Goal: Information Seeking & Learning: Learn about a topic

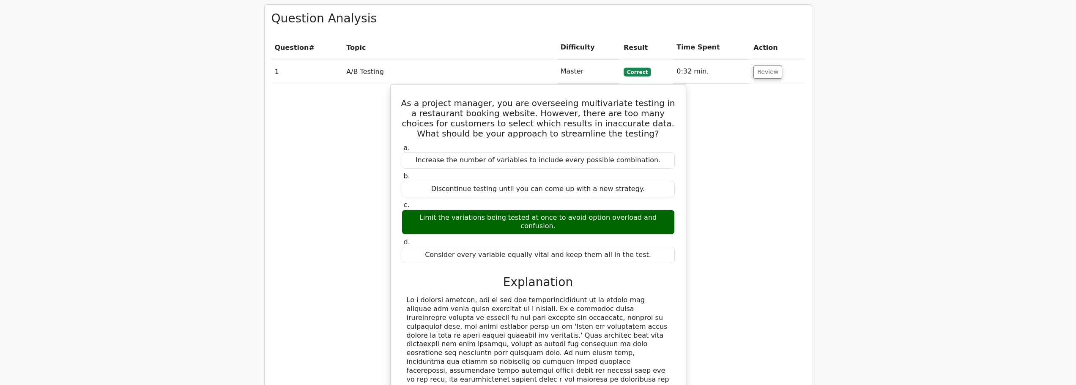
scroll to position [719, 0]
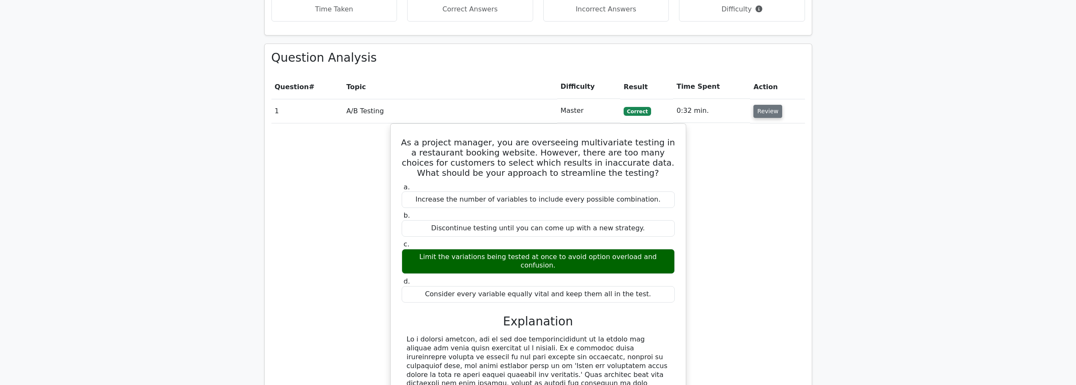
click at [765, 105] on button "Review" at bounding box center [767, 111] width 29 height 13
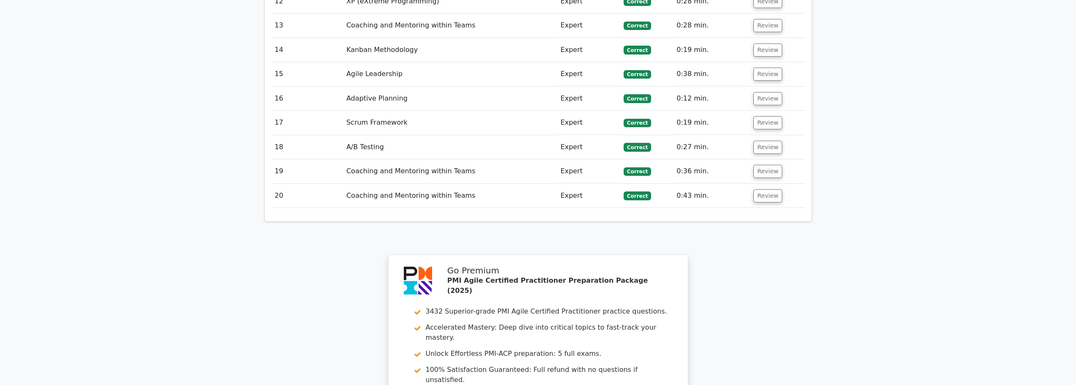
scroll to position [1268, 0]
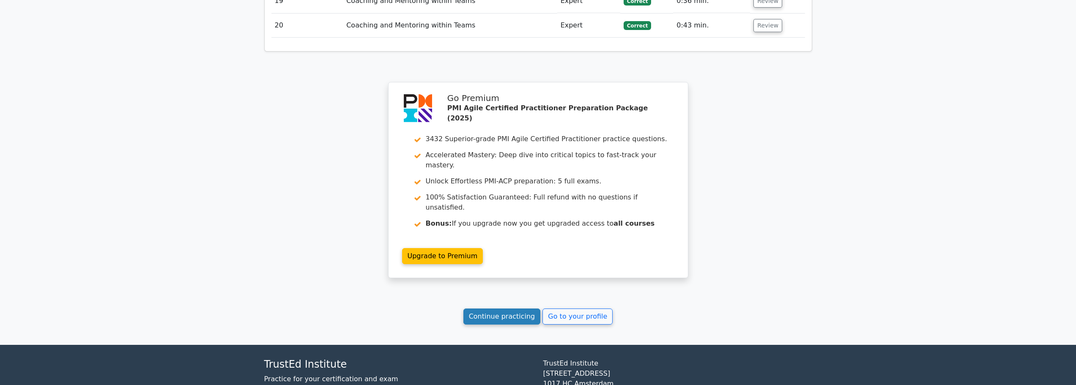
click at [501, 309] on link "Continue practicing" at bounding box center [501, 317] width 77 height 16
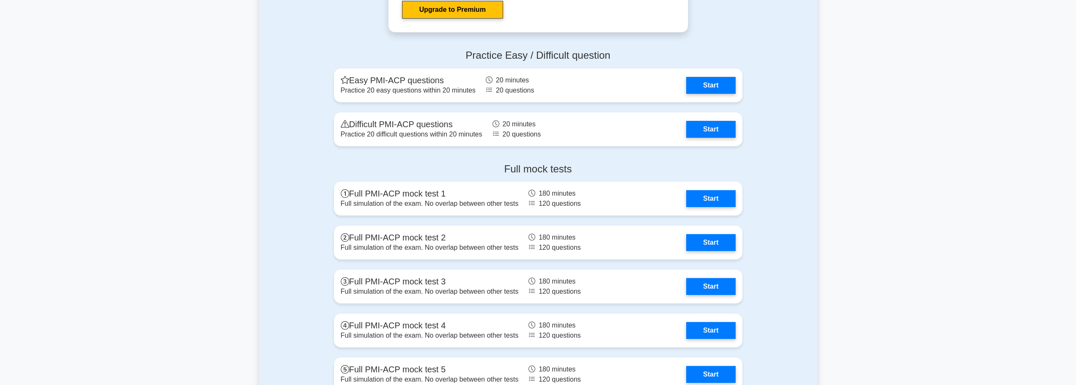
scroll to position [2536, 0]
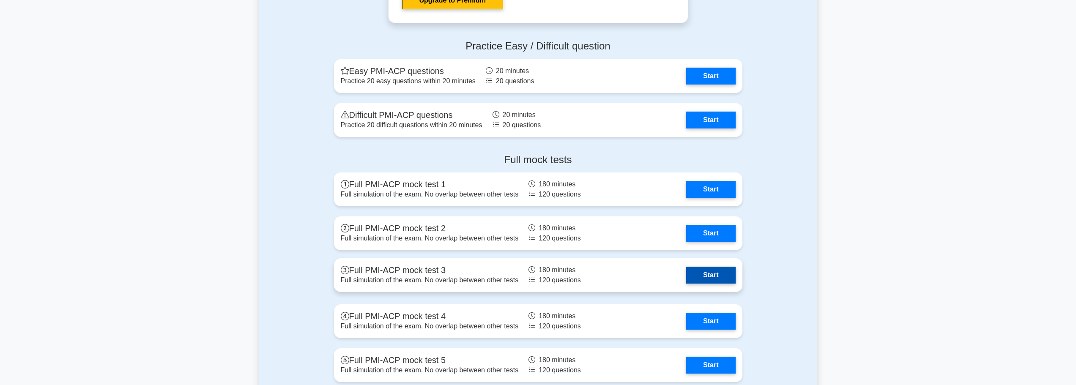
click at [719, 279] on link "Start" at bounding box center [710, 275] width 49 height 17
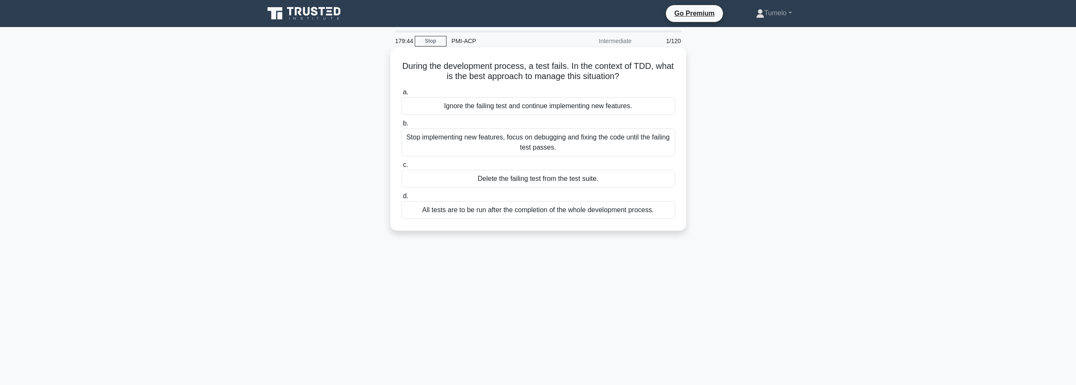
click at [553, 148] on div "Stop implementing new features, focus on debugging and fixing the code until th…" at bounding box center [538, 143] width 274 height 28
click at [401, 126] on input "b. Stop implementing new features, focus on debugging and fixing the code until…" at bounding box center [401, 123] width 0 height 5
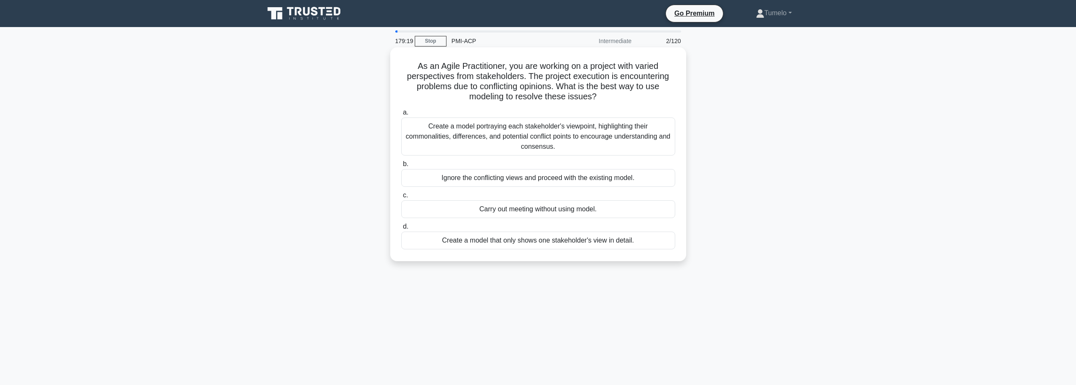
click at [568, 136] on div "Create a model portraying each stakeholder's viewpoint, highlighting their comm…" at bounding box center [538, 137] width 274 height 38
click at [401, 115] on input "a. Create a model portraying each stakeholder's viewpoint, highlighting their c…" at bounding box center [401, 112] width 0 height 5
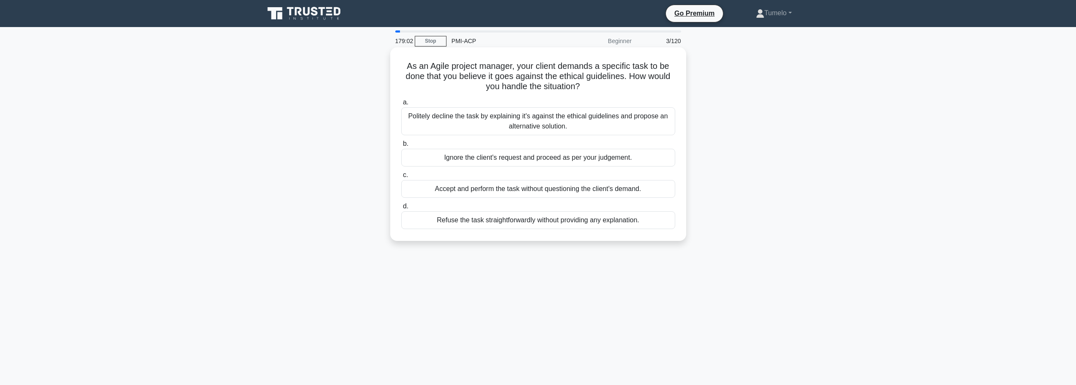
click at [565, 126] on div "Politely decline the task by explaining it's against the ethical guidelines and…" at bounding box center [538, 121] width 274 height 28
click at [401, 105] on input "a. Politely decline the task by explaining it's against the ethical guidelines …" at bounding box center [401, 102] width 0 height 5
click at [517, 119] on div "Listen to their concerns and provide support. Connect them with professional he…" at bounding box center [538, 121] width 274 height 28
click at [401, 105] on input "a. Listen to their concerns and provide support. Connect them with professional…" at bounding box center [401, 102] width 0 height 5
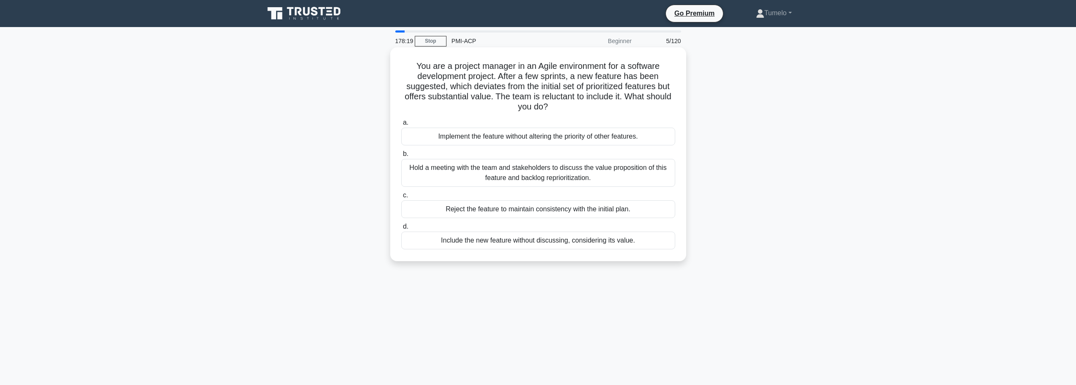
click at [507, 178] on div "Hold a meeting with the team and stakeholders to discuss the value proposition …" at bounding box center [538, 173] width 274 height 28
click at [401, 157] on input "b. Hold a meeting with the team and stakeholders to discuss the value propositi…" at bounding box center [401, 153] width 0 height 5
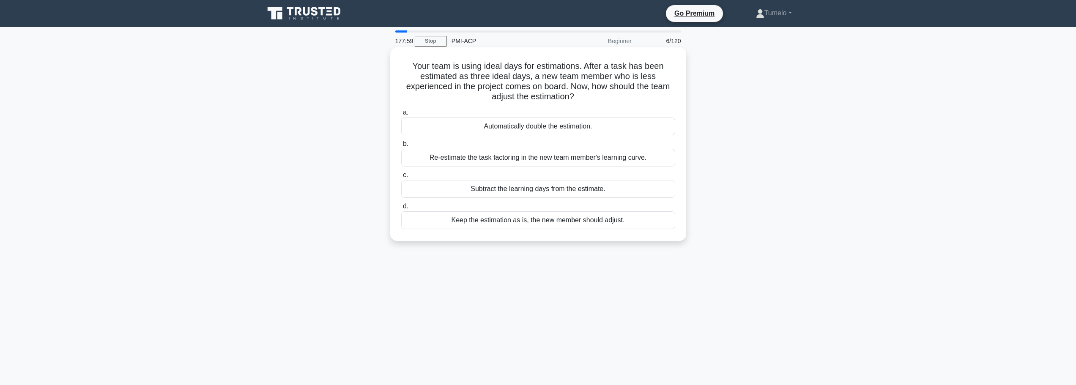
click at [492, 159] on div "Re-estimate the task factoring in the new team member's learning curve." at bounding box center [538, 158] width 274 height 18
click at [401, 147] on input "b. Re-estimate the task factoring in the new team member's learning curve." at bounding box center [401, 143] width 0 height 5
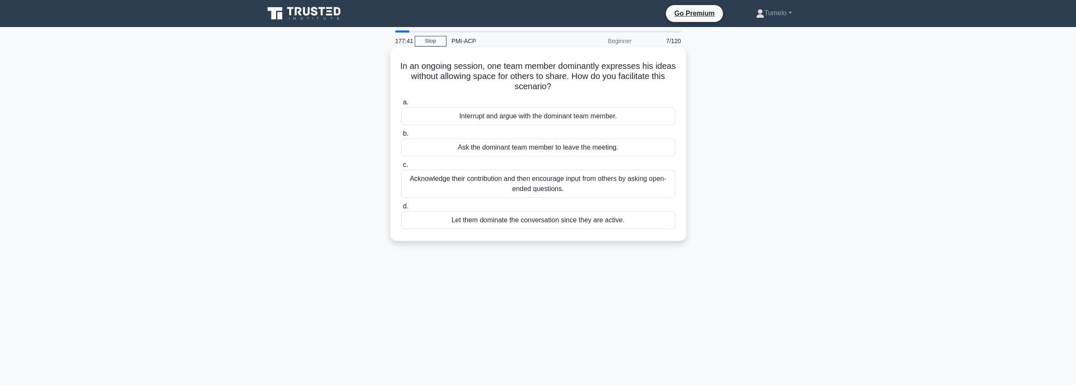
click at [445, 191] on div "Acknowledge their contribution and then encourage input from others by asking o…" at bounding box center [538, 184] width 274 height 28
click at [401, 168] on input "c. Acknowledge their contribution and then encourage input from others by askin…" at bounding box center [401, 164] width 0 height 5
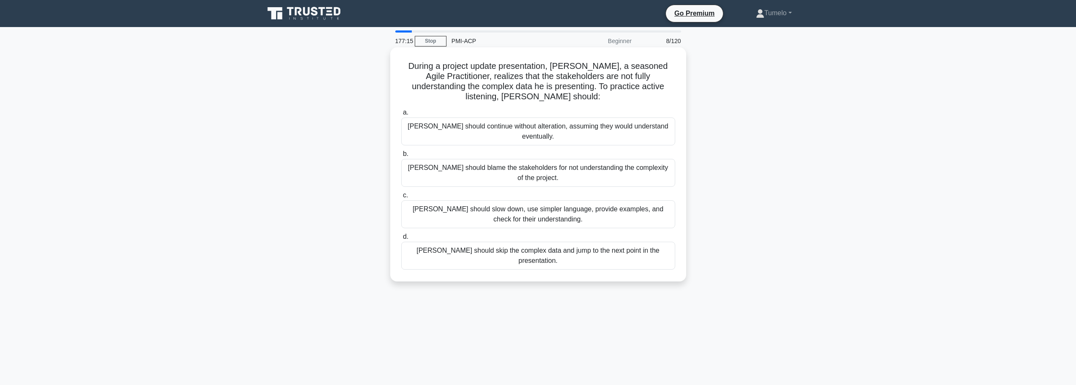
click at [568, 200] on div "John should slow down, use simpler language, provide examples, and check for th…" at bounding box center [538, 214] width 274 height 28
click at [401, 195] on input "c. John should slow down, use simpler language, provide examples, and check for…" at bounding box center [401, 195] width 0 height 5
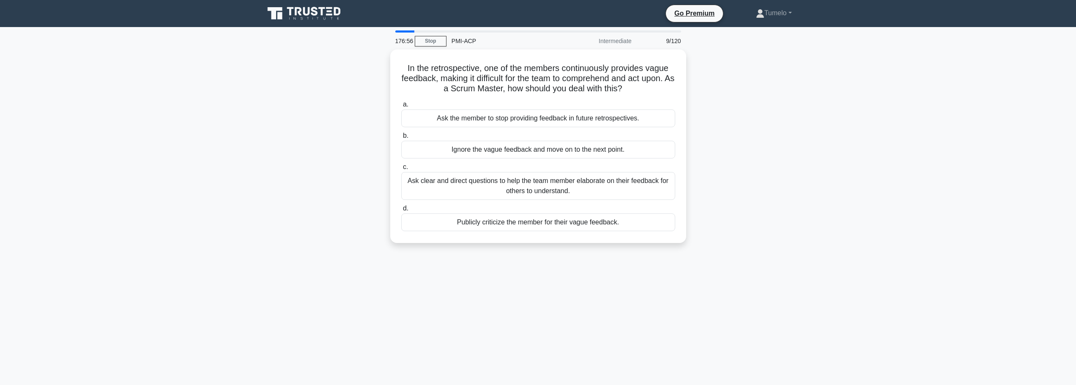
drag, startPoint x: 518, startPoint y: 92, endPoint x: 781, endPoint y: 124, distance: 264.9
click at [781, 124] on div "In the retrospective, one of the members continuously provides vague feedback, …" at bounding box center [538, 151] width 558 height 204
click at [576, 184] on div "Ask clear and direct questions to help the team member elaborate on their feedb…" at bounding box center [538, 184] width 274 height 28
click at [401, 168] on input "c. Ask clear and direct questions to help the team member elaborate on their fe…" at bounding box center [401, 164] width 0 height 5
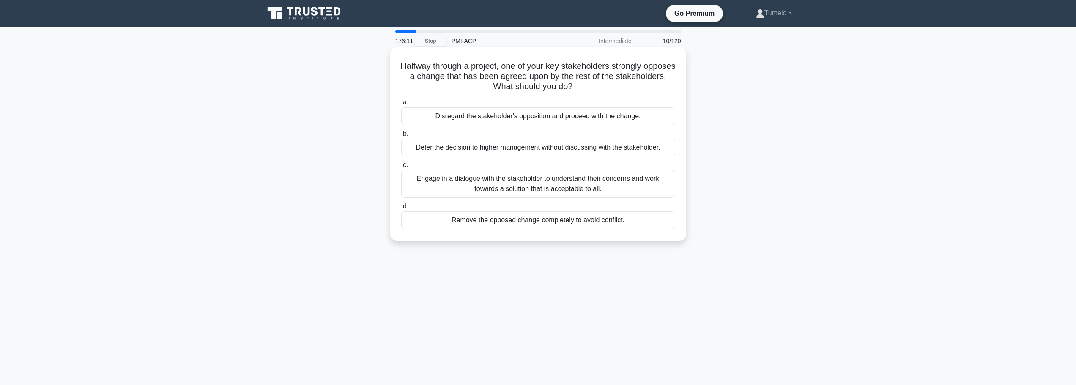
click at [546, 187] on div "Engage in a dialogue with the stakeholder to understand their concerns and work…" at bounding box center [538, 184] width 274 height 28
click at [401, 168] on input "c. Engage in a dialogue with the stakeholder to understand their concerns and w…" at bounding box center [401, 164] width 0 height 5
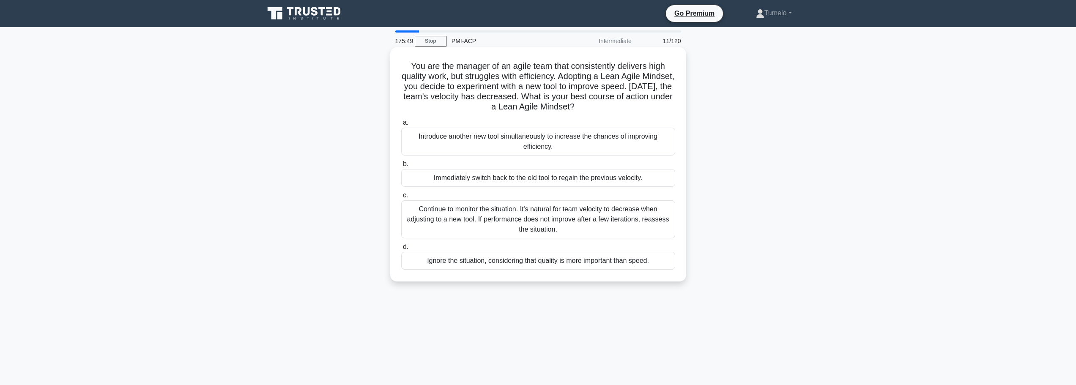
scroll to position [42, 0]
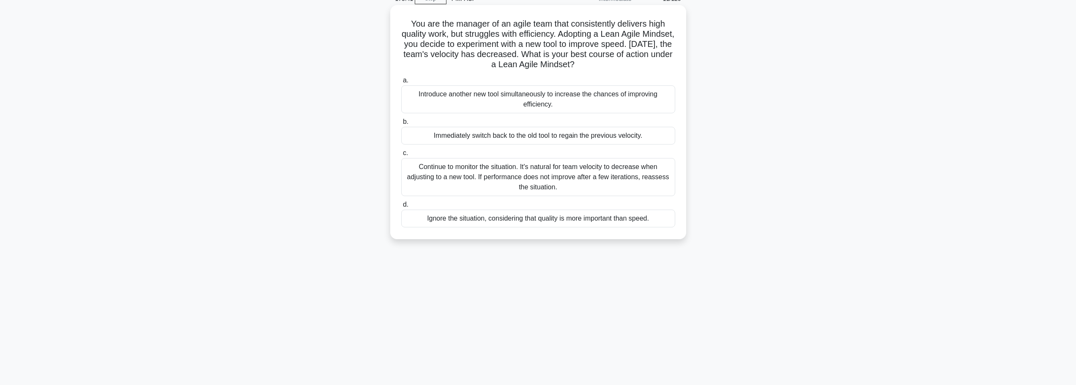
click at [565, 180] on div "Continue to monitor the situation. It's natural for team velocity to decrease w…" at bounding box center [538, 177] width 274 height 38
click at [401, 156] on input "c. Continue to monitor the situation. It's natural for team velocity to decreas…" at bounding box center [401, 152] width 0 height 5
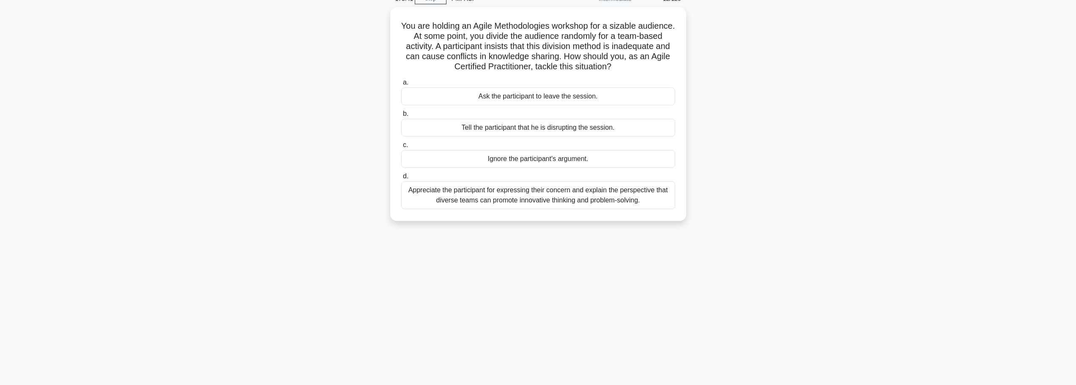
scroll to position [0, 0]
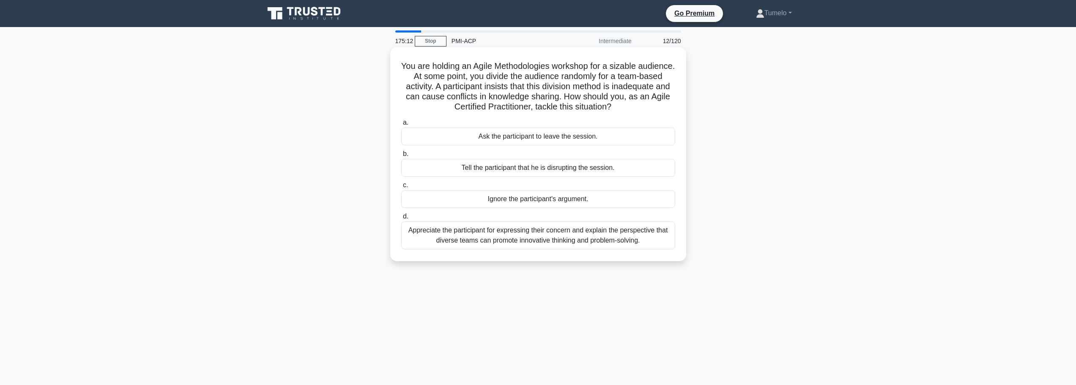
click at [527, 233] on div "Appreciate the participant for expressing their concern and explain the perspec…" at bounding box center [538, 236] width 274 height 28
click at [401, 219] on input "d. Appreciate the participant for expressing their concern and explain the pers…" at bounding box center [401, 216] width 0 height 5
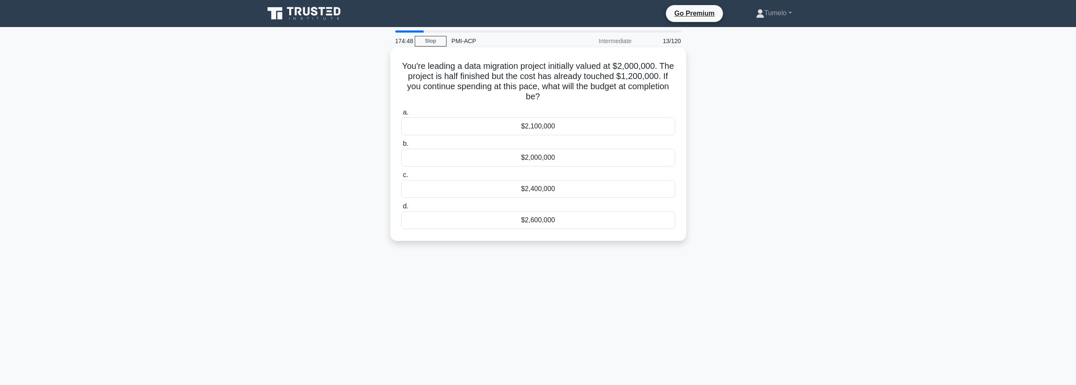
click at [565, 191] on div "$2,400,000" at bounding box center [538, 189] width 274 height 18
click at [401, 178] on input "c. $2,400,000" at bounding box center [401, 174] width 0 height 5
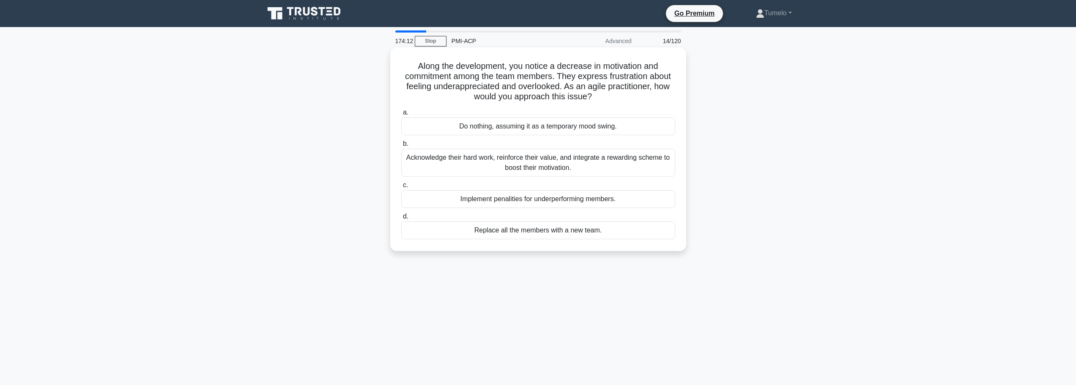
click at [570, 166] on div "Acknowledge their hard work, reinforce their value, and integrate a rewarding s…" at bounding box center [538, 163] width 274 height 28
click at [401, 147] on input "b. Acknowledge their hard work, reinforce their value, and integrate a rewardin…" at bounding box center [401, 143] width 0 height 5
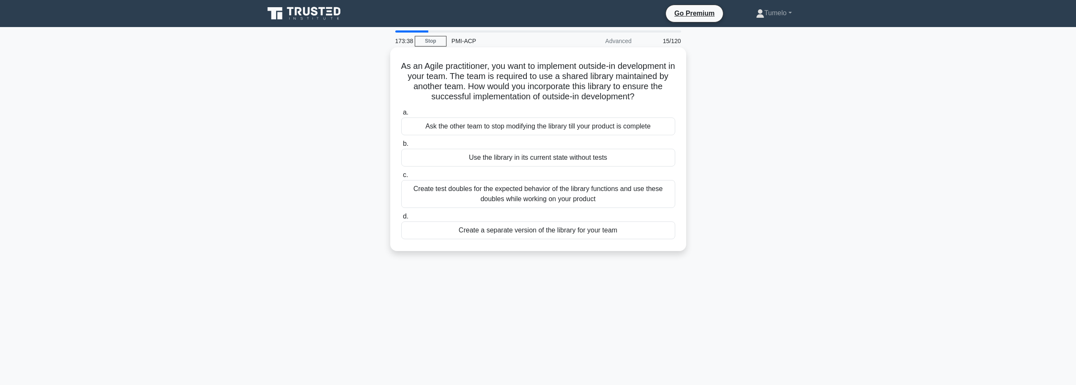
click at [550, 195] on div "Create test doubles for the expected behavior of the library functions and use …" at bounding box center [538, 194] width 274 height 28
click at [401, 178] on input "c. Create test doubles for the expected behavior of the library functions and u…" at bounding box center [401, 174] width 0 height 5
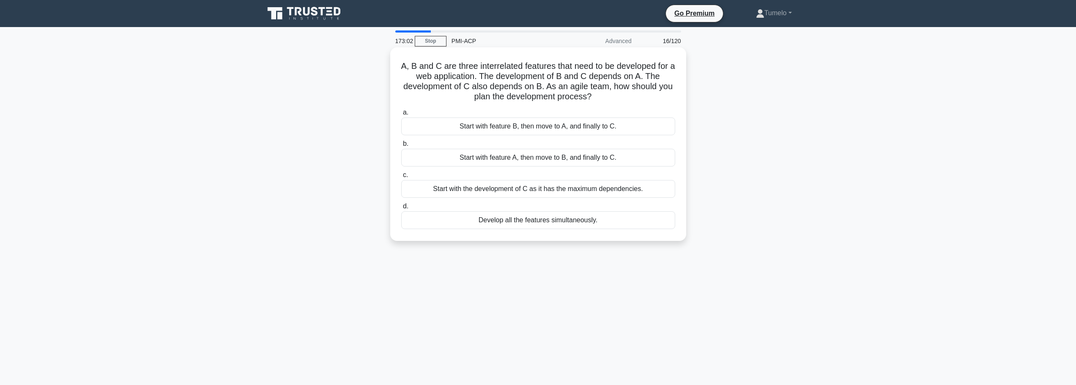
click at [532, 161] on div "Start with feature A, then move to B, and finally to C." at bounding box center [538, 158] width 274 height 18
click at [401, 147] on input "b. Start with feature A, then move to B, and finally to C." at bounding box center [401, 143] width 0 height 5
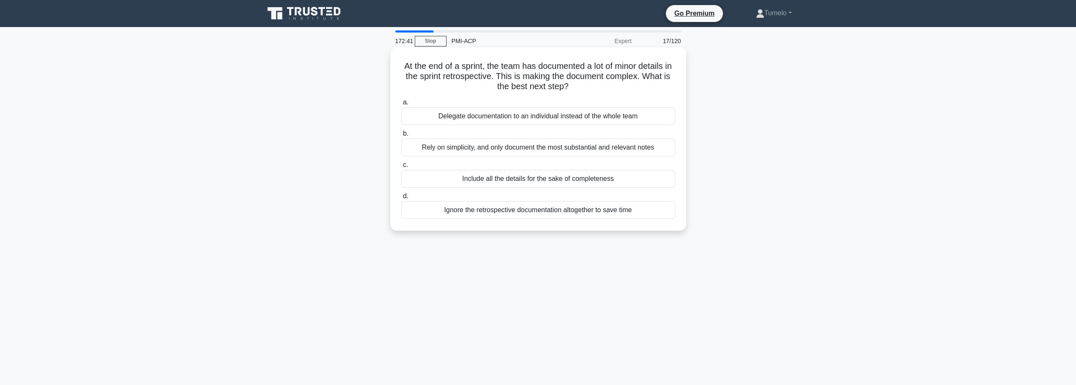
click at [556, 150] on div "Rely on simplicity, and only document the most substantial and relevant notes" at bounding box center [538, 148] width 274 height 18
click at [401, 137] on input "b. Rely on simplicity, and only document the most substantial and relevant notes" at bounding box center [401, 133] width 0 height 5
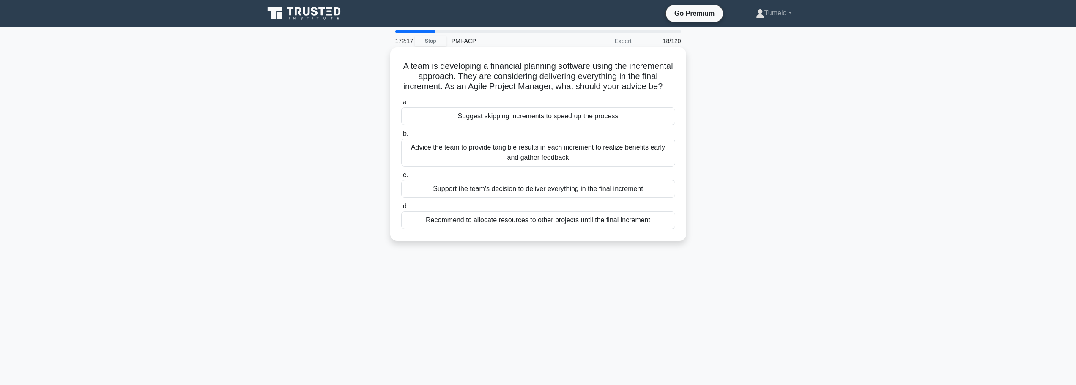
click at [539, 163] on div "Advice the team to provide tangible results in each increment to realize benefi…" at bounding box center [538, 153] width 274 height 28
click at [401, 137] on input "b. Advice the team to provide tangible results in each increment to realize ben…" at bounding box center [401, 133] width 0 height 5
click at [530, 156] on div "Facilitate an open and honest discussion with stakeholders about the timeline d…" at bounding box center [538, 153] width 274 height 28
click at [401, 137] on input "b. Facilitate an open and honest discussion with stakeholders about the timelin…" at bounding box center [401, 133] width 0 height 5
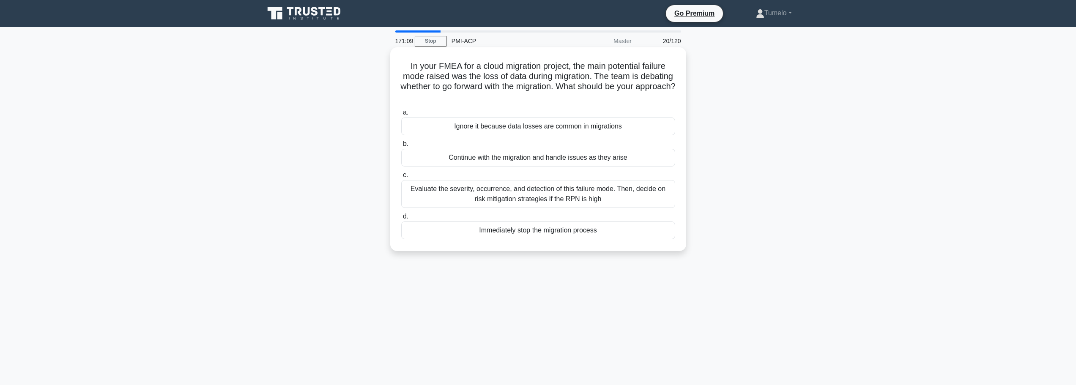
click at [540, 188] on div "Evaluate the severity, occurrence, and detection of this failure mode. Then, de…" at bounding box center [538, 194] width 274 height 28
click at [401, 178] on input "c. Evaluate the severity, occurrence, and detection of this failure mode. Then,…" at bounding box center [401, 174] width 0 height 5
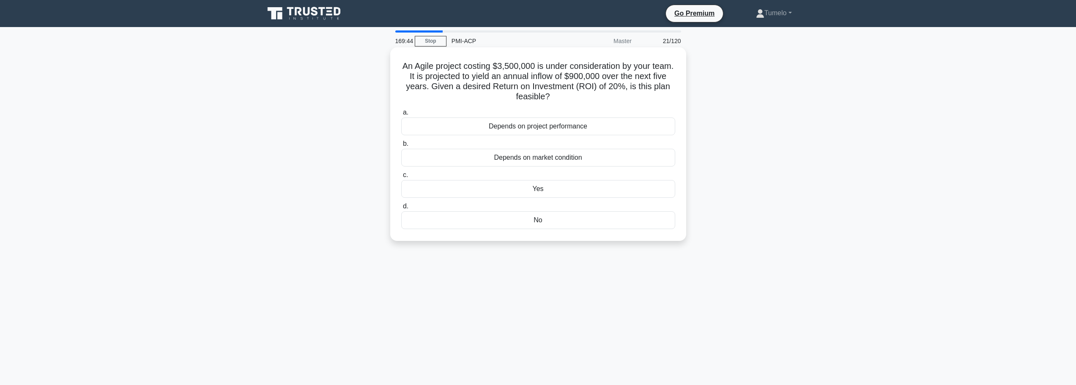
click at [503, 190] on div "Yes" at bounding box center [538, 189] width 274 height 18
click at [401, 178] on input "c. Yes" at bounding box center [401, 174] width 0 height 5
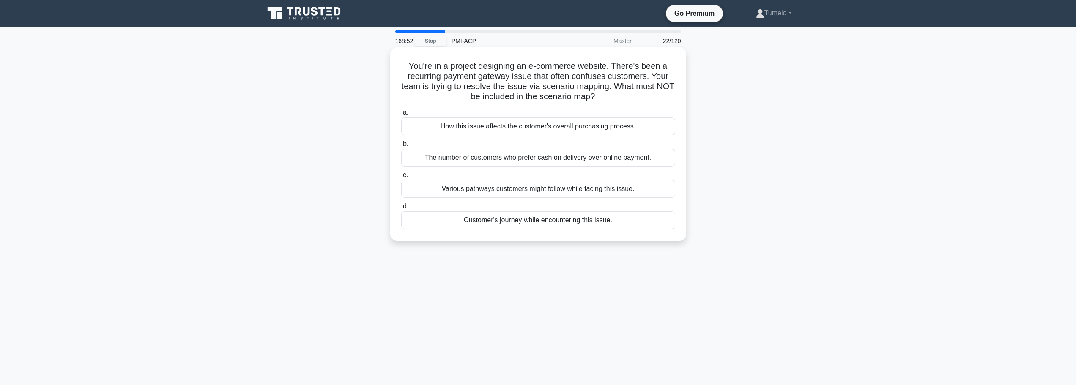
click at [519, 157] on div "The number of customers who prefer cash on delivery over online payment." at bounding box center [538, 158] width 274 height 18
click at [401, 147] on input "b. The number of customers who prefer cash on delivery over online payment." at bounding box center [401, 143] width 0 height 5
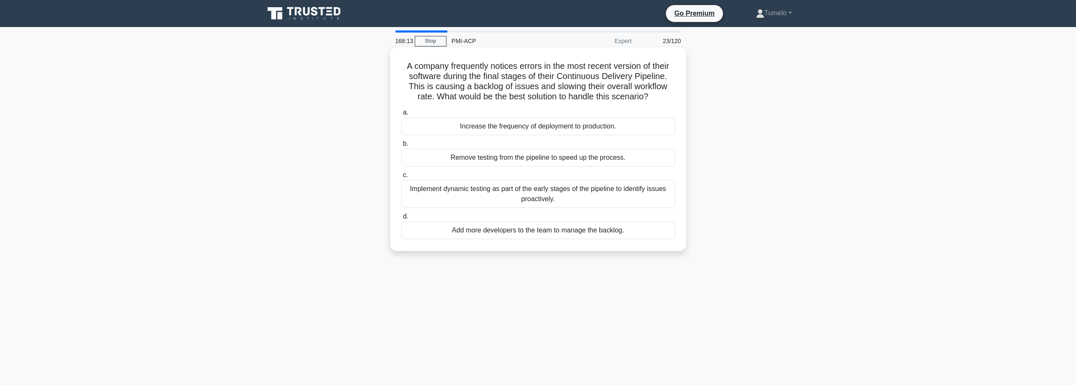
click at [501, 197] on div "Implement dynamic testing as part of the early stages of the pipeline to identi…" at bounding box center [538, 194] width 274 height 28
click at [401, 178] on input "c. Implement dynamic testing as part of the early stages of the pipeline to ide…" at bounding box center [401, 174] width 0 height 5
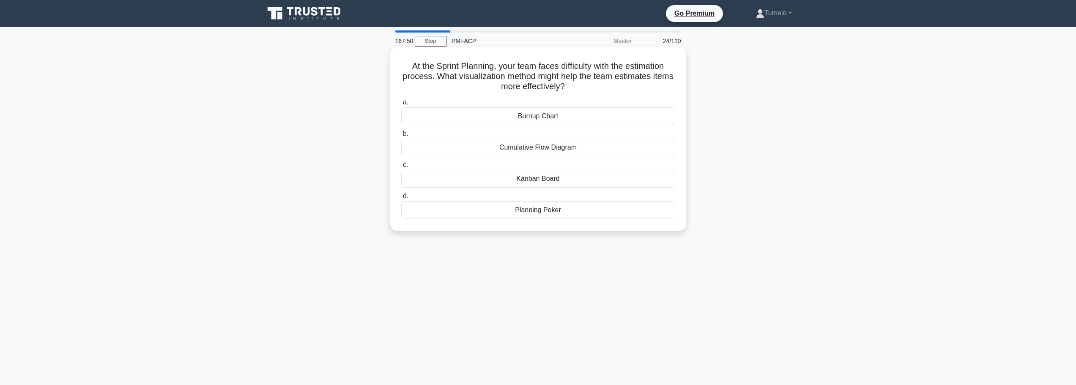
click at [530, 211] on div "Planning Poker" at bounding box center [538, 210] width 274 height 18
click at [401, 199] on input "d. Planning Poker" at bounding box center [401, 196] width 0 height 5
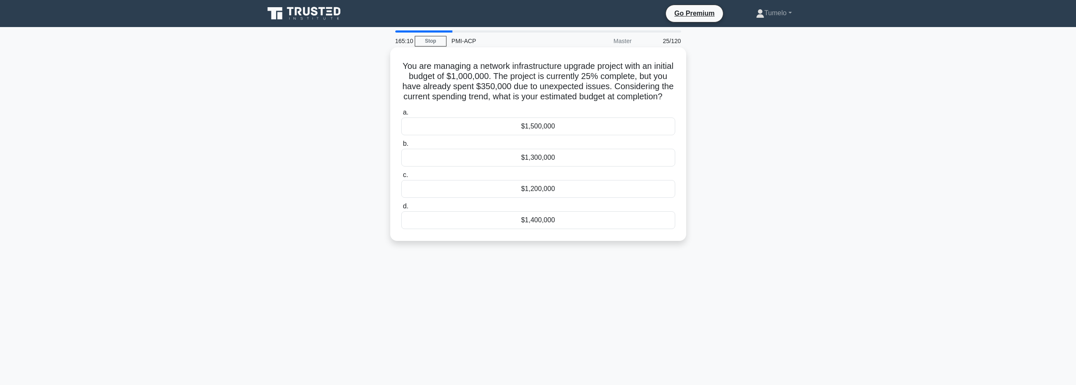
click at [537, 135] on div "$1,500,000" at bounding box center [538, 127] width 274 height 18
click at [401, 115] on input "a. $1,500,000" at bounding box center [401, 112] width 0 height 5
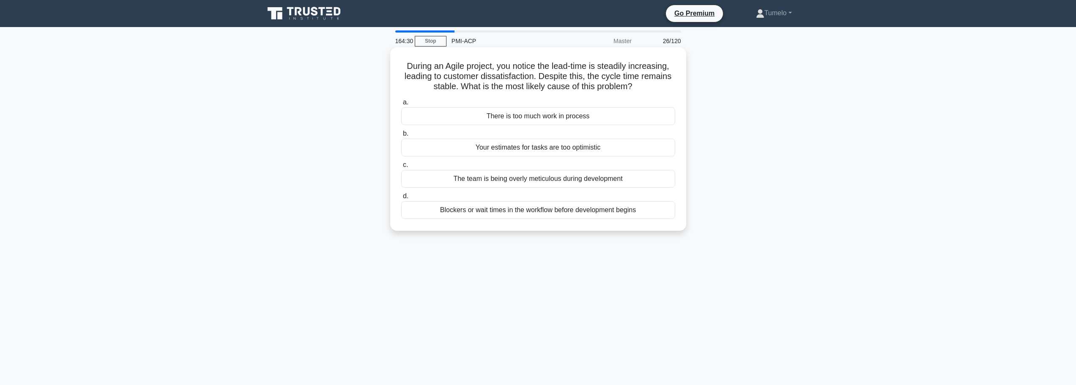
click at [557, 211] on div "Blockers or wait times in the workflow before development begins" at bounding box center [538, 210] width 274 height 18
click at [401, 199] on input "d. Blockers or wait times in the workflow before development begins" at bounding box center [401, 196] width 0 height 5
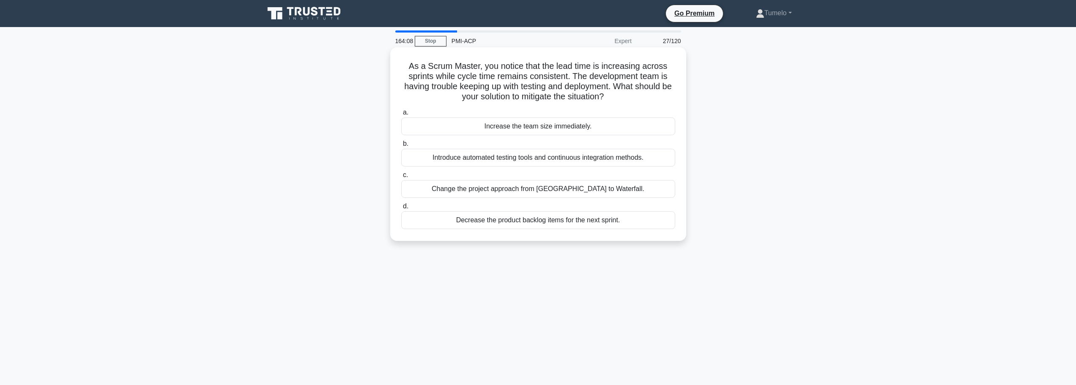
click at [524, 159] on div "Introduce automated testing tools and continuous integration methods." at bounding box center [538, 158] width 274 height 18
click at [401, 147] on input "b. Introduce automated testing tools and continuous integration methods." at bounding box center [401, 143] width 0 height 5
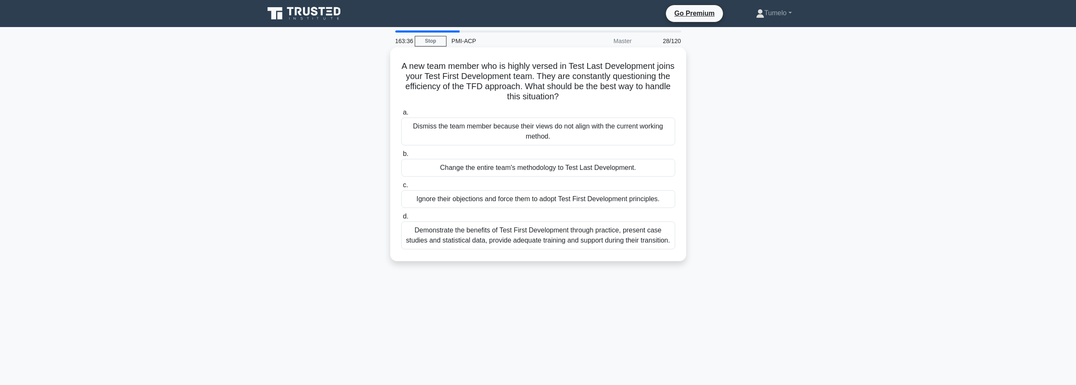
click at [560, 233] on div "Demonstrate the benefits of Test First Development through practice, present ca…" at bounding box center [538, 236] width 274 height 28
click at [401, 219] on input "d. Demonstrate the benefits of Test First Development through practice, present…" at bounding box center [401, 216] width 0 height 5
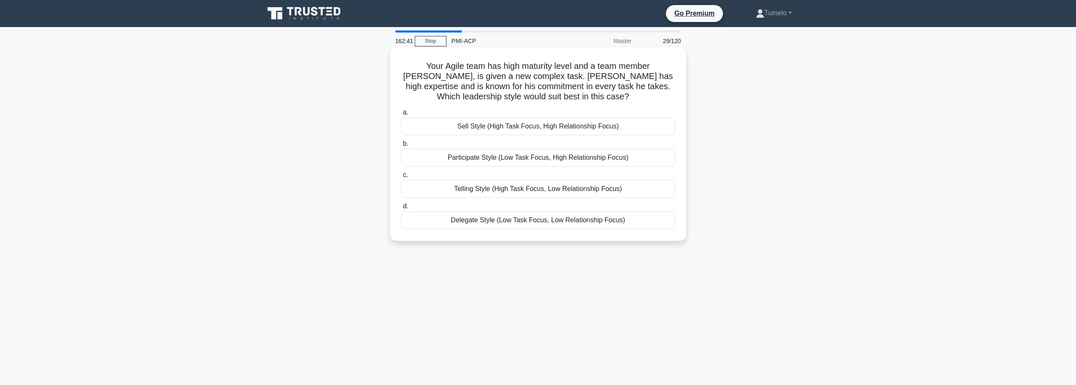
click at [519, 221] on div "Delegate Style (Low Task Focus, Low Relationship Focus)" at bounding box center [538, 220] width 274 height 18
click at [401, 209] on input "d. Delegate Style (Low Task Focus, Low Relationship Focus)" at bounding box center [401, 206] width 0 height 5
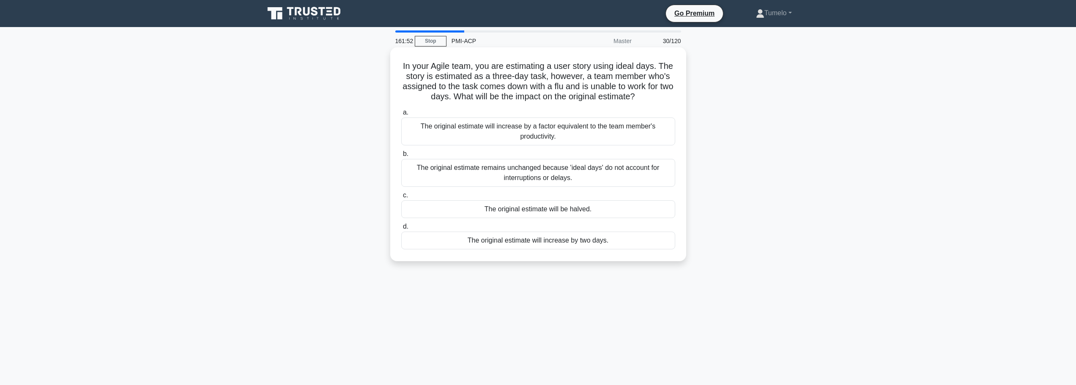
click at [532, 142] on div "The original estimate will increase by a factor equivalent to the team member's…" at bounding box center [538, 132] width 274 height 28
click at [401, 115] on input "a. The original estimate will increase by a factor equivalent to the team membe…" at bounding box center [401, 112] width 0 height 5
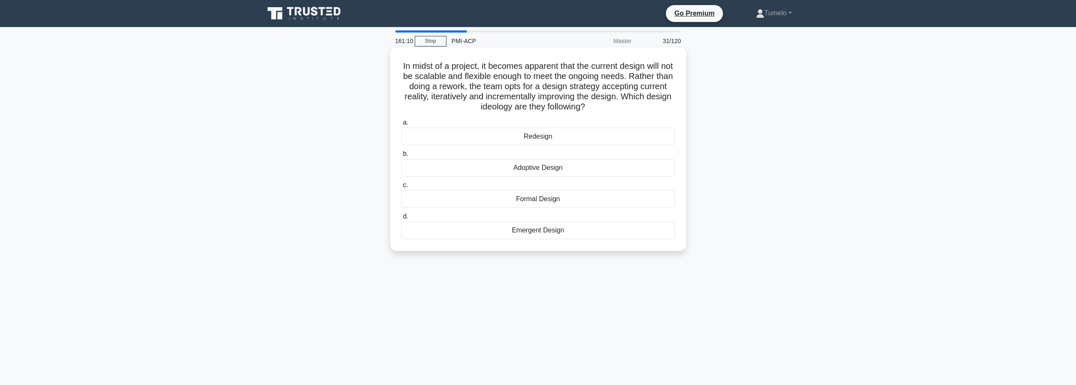
click at [549, 169] on div "Adoptive Design" at bounding box center [538, 168] width 274 height 18
click at [401, 157] on input "b. Adoptive Design" at bounding box center [401, 153] width 0 height 5
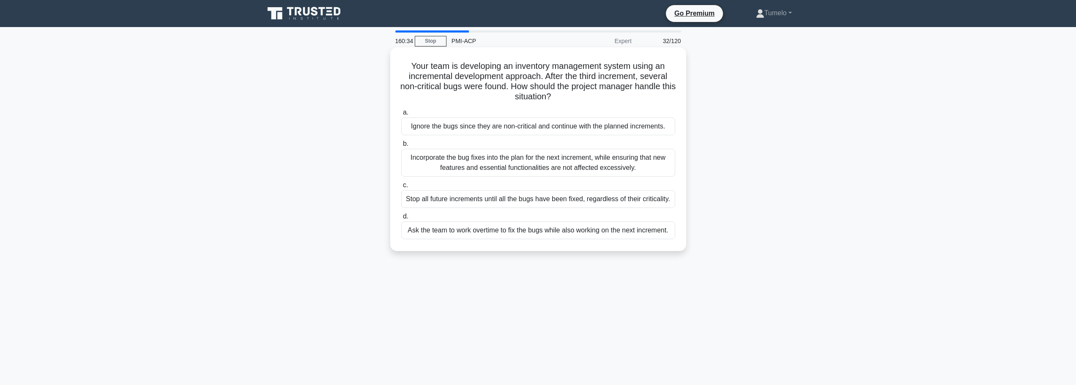
click at [561, 164] on div "Incorporate the bug fixes into the plan for the next increment, while ensuring …" at bounding box center [538, 163] width 274 height 28
click at [401, 147] on input "b. Incorporate the bug fixes into the plan for the next increment, while ensuri…" at bounding box center [401, 143] width 0 height 5
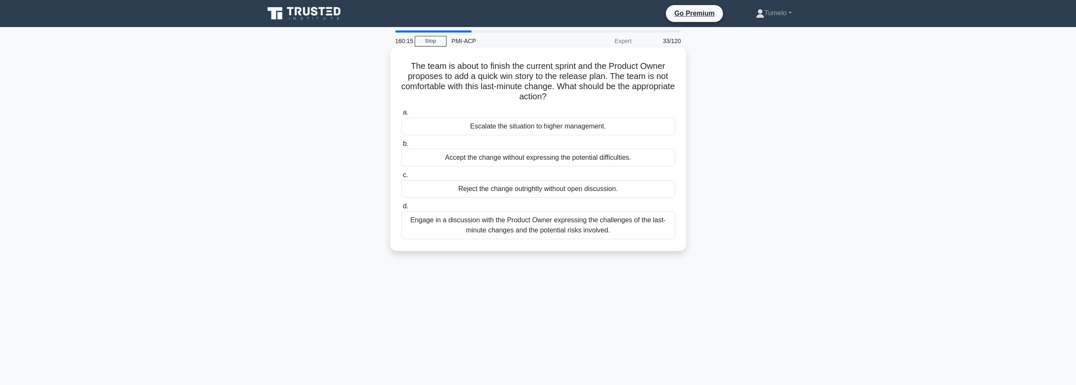
click at [552, 228] on div "Engage in a discussion with the Product Owner expressing the challenges of the …" at bounding box center [538, 225] width 274 height 28
click at [401, 209] on input "d. Engage in a discussion with the Product Owner expressing the challenges of t…" at bounding box center [401, 206] width 0 height 5
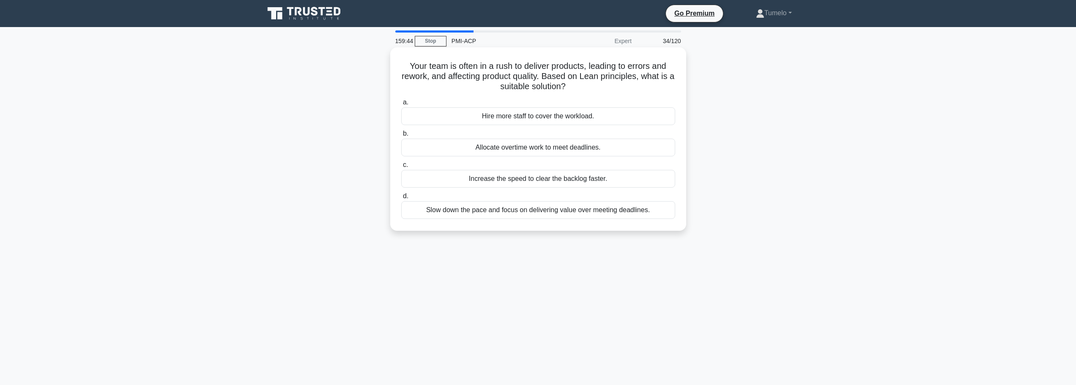
click at [512, 212] on div "Slow down the pace and focus on delivering value over meeting deadlines." at bounding box center [538, 210] width 274 height 18
click at [401, 199] on input "d. Slow down the pace and focus on delivering value over meeting deadlines." at bounding box center [401, 196] width 0 height 5
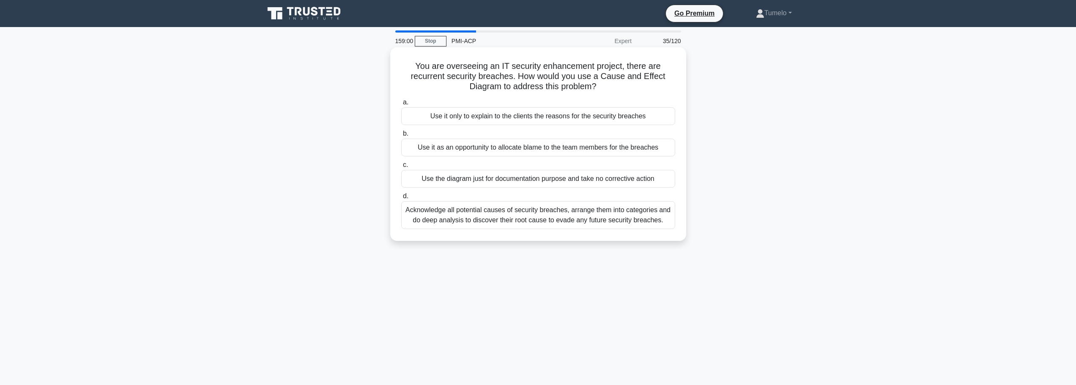
click at [592, 217] on div "Acknowledge all potential causes of security breaches, arrange them into catego…" at bounding box center [538, 215] width 274 height 28
click at [401, 199] on input "d. Acknowledge all potential causes of security breaches, arrange them into cat…" at bounding box center [401, 196] width 0 height 5
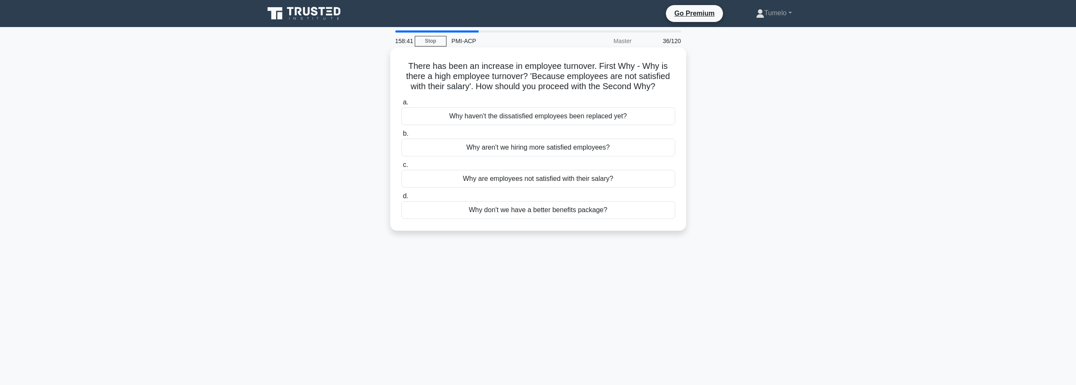
click at [569, 178] on div "Why are employees not satisfied with their salary?" at bounding box center [538, 179] width 274 height 18
click at [401, 168] on input "c. Why are employees not satisfied with their salary?" at bounding box center [401, 164] width 0 height 5
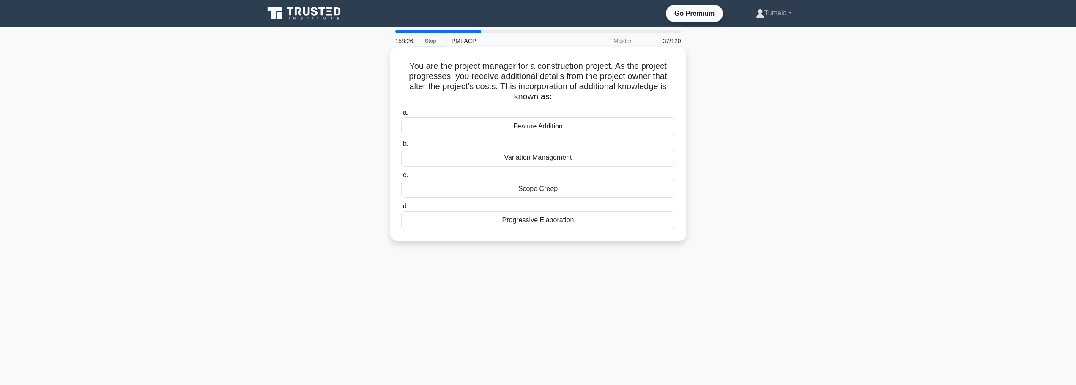
click at [563, 221] on div "Progressive Elaboration" at bounding box center [538, 220] width 274 height 18
click at [401, 209] on input "d. Progressive Elaboration" at bounding box center [401, 206] width 0 height 5
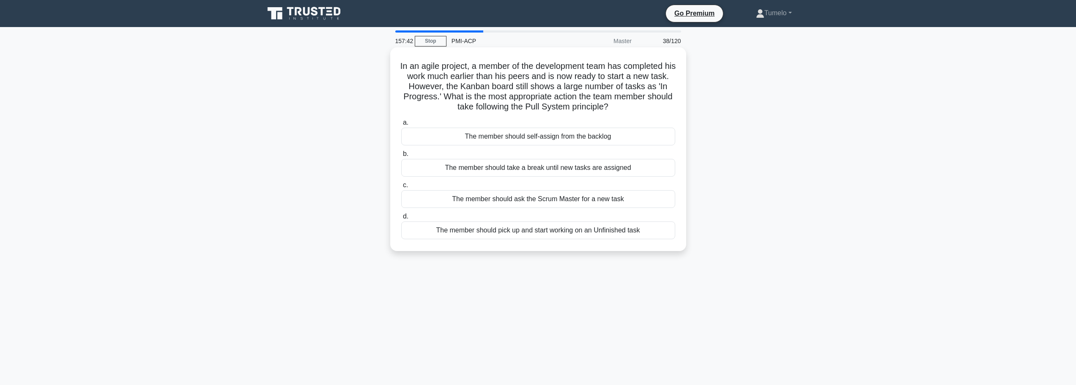
click at [537, 231] on div "The member should pick up and start working on an Unfinished task" at bounding box center [538, 231] width 274 height 18
click at [401, 219] on input "d. The member should pick up and start working on an Unfinished task" at bounding box center [401, 216] width 0 height 5
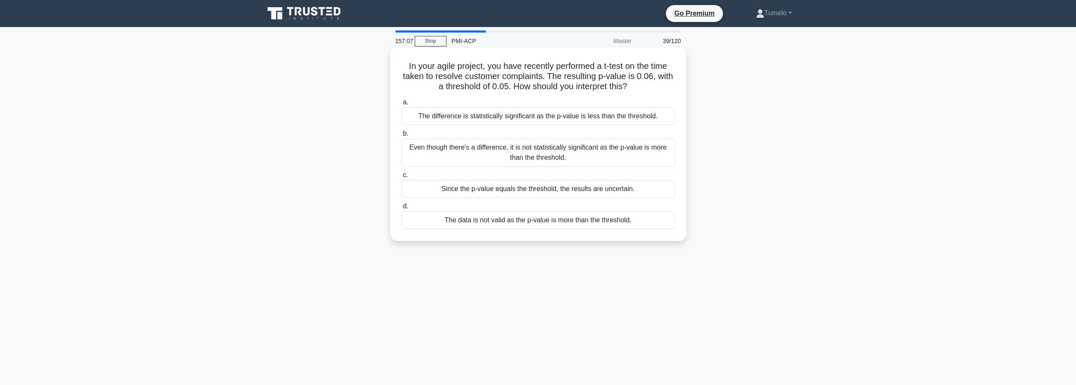
click at [547, 153] on div "Even though there's a difference, it is not statistically significant as the p-…" at bounding box center [538, 153] width 274 height 28
click at [401, 137] on input "b. Even though there's a difference, it is not statistically significant as the…" at bounding box center [401, 133] width 0 height 5
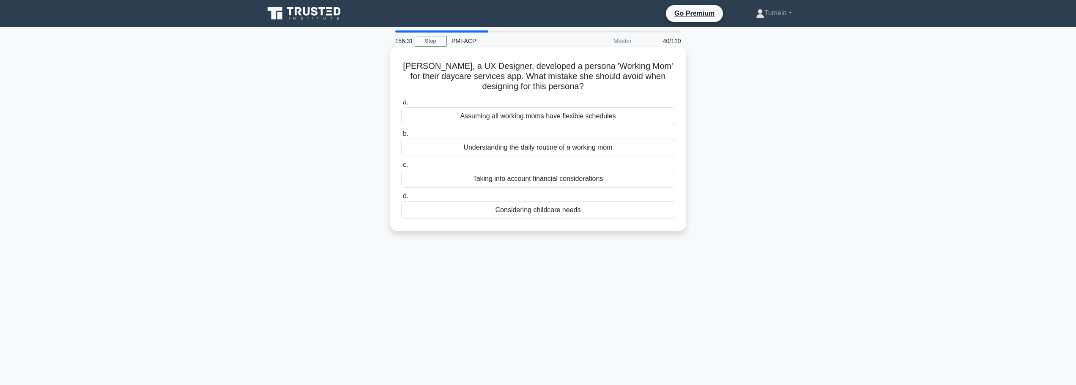
click at [544, 115] on div "Assuming all working moms have flexible schedules" at bounding box center [538, 116] width 274 height 18
click at [401, 105] on input "a. Assuming all working moms have flexible schedules" at bounding box center [401, 102] width 0 height 5
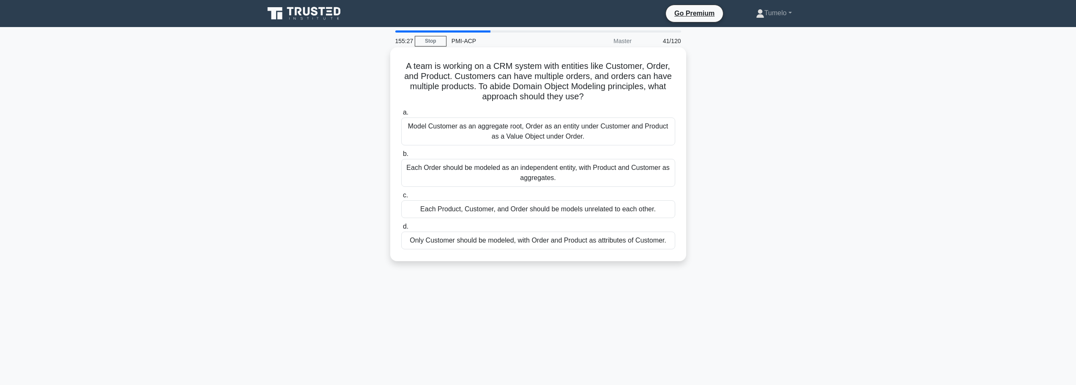
click at [539, 130] on div "Model Customer as an aggregate root, Order as an entity under Customer and Prod…" at bounding box center [538, 132] width 274 height 28
click at [401, 115] on input "a. Model Customer as an aggregate root, Order as an entity under Customer and P…" at bounding box center [401, 112] width 0 height 5
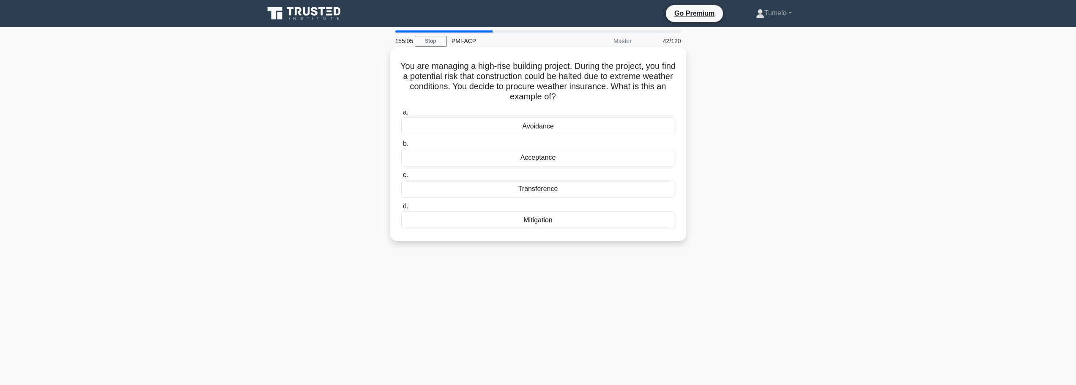
click at [545, 190] on div "Transference" at bounding box center [538, 189] width 274 height 18
click at [401, 178] on input "c. Transference" at bounding box center [401, 174] width 0 height 5
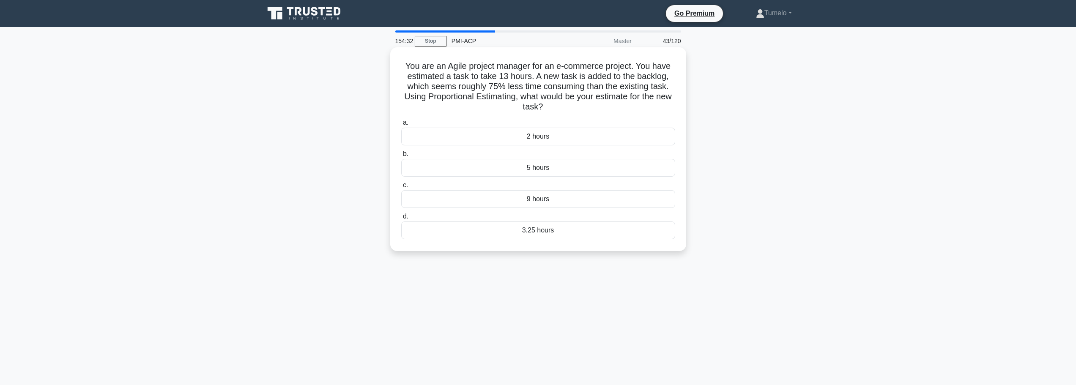
click at [519, 227] on div "3.25 hours" at bounding box center [538, 231] width 274 height 18
click at [401, 219] on input "d. 3.25 hours" at bounding box center [401, 216] width 0 height 5
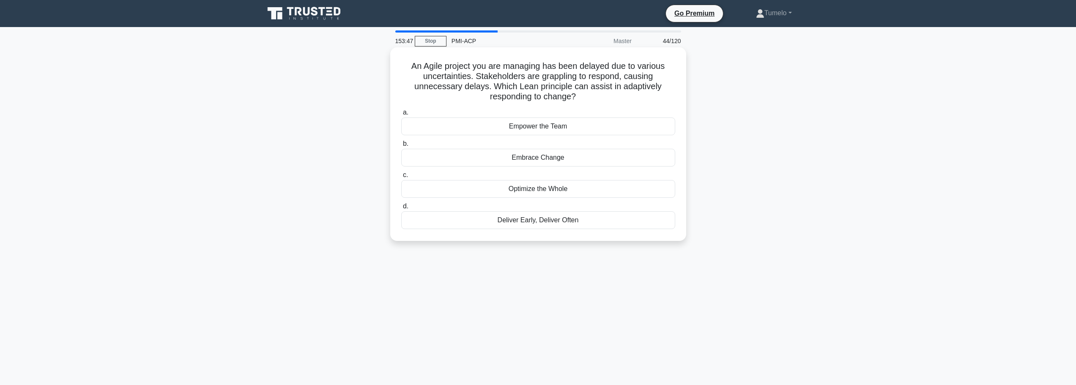
click at [537, 221] on div "Deliver Early, Deliver Often" at bounding box center [538, 220] width 274 height 18
click at [401, 209] on input "d. Deliver Early, Deliver Often" at bounding box center [401, 206] width 0 height 5
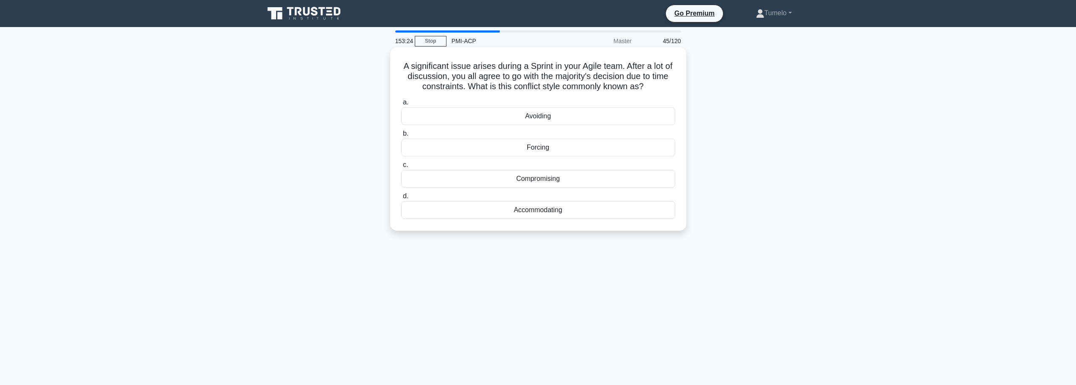
click at [542, 181] on div "Compromising" at bounding box center [538, 179] width 274 height 18
click at [401, 168] on input "c. Compromising" at bounding box center [401, 164] width 0 height 5
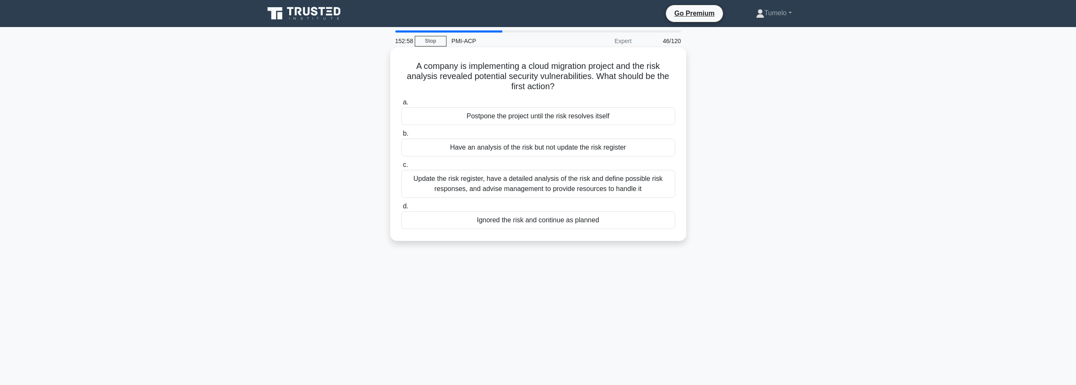
click at [484, 186] on div "Update the risk register, have a detailed analysis of the risk and define possi…" at bounding box center [538, 184] width 274 height 28
click at [401, 168] on input "c. Update the risk register, have a detailed analysis of the risk and define po…" at bounding box center [401, 164] width 0 height 5
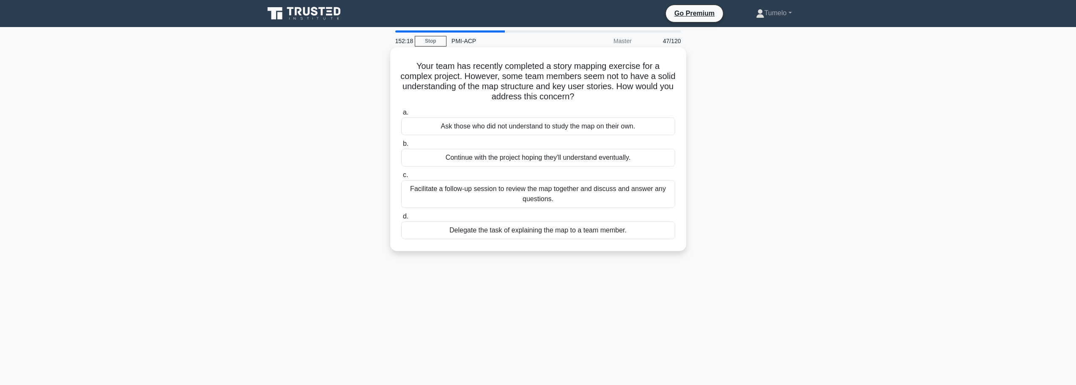
click at [505, 198] on div "Facilitate a follow-up session to review the map together and discuss and answe…" at bounding box center [538, 194] width 274 height 28
click at [401, 178] on input "c. Facilitate a follow-up session to review the map together and discuss and an…" at bounding box center [401, 174] width 0 height 5
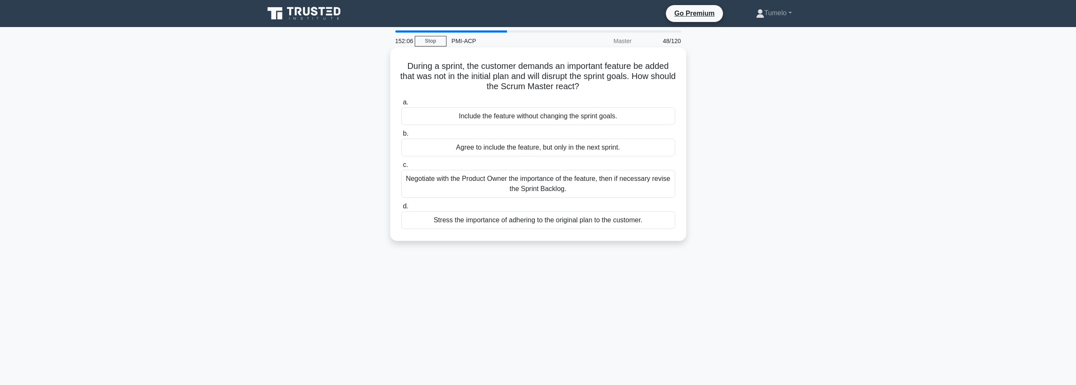
click at [533, 181] on div "Negotiate with the Product Owner the importance of the feature, then if necessa…" at bounding box center [538, 184] width 274 height 28
click at [401, 168] on input "c. Negotiate with the Product Owner the importance of the feature, then if nece…" at bounding box center [401, 164] width 0 height 5
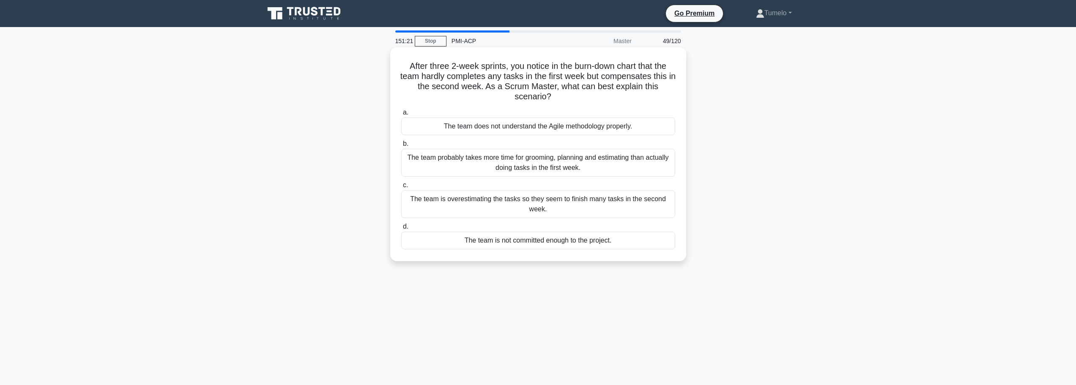
click at [554, 208] on div "The team is overestimating the tasks so they seem to finish many tasks in the s…" at bounding box center [538, 204] width 274 height 28
click at [401, 188] on input "c. The team is overestimating the tasks so they seem to finish many tasks in th…" at bounding box center [401, 185] width 0 height 5
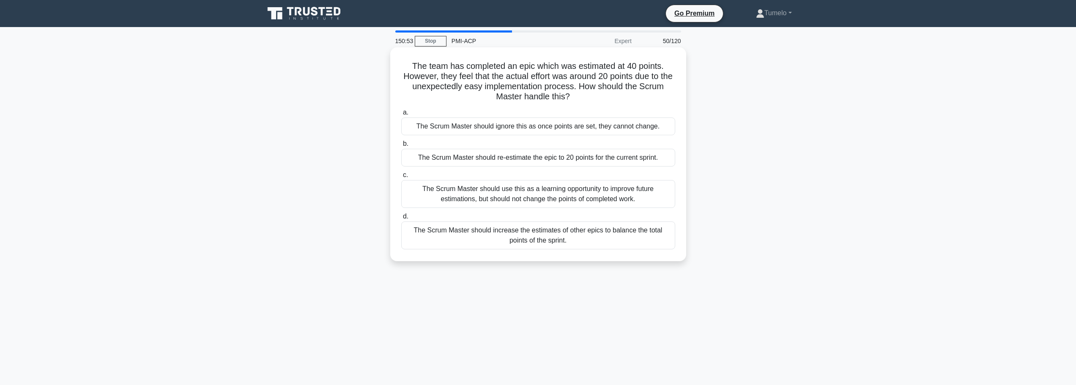
click at [530, 198] on div "The Scrum Master should use this as a learning opportunity to improve future es…" at bounding box center [538, 194] width 274 height 28
click at [401, 178] on input "c. The Scrum Master should use this as a learning opportunity to improve future…" at bounding box center [401, 174] width 0 height 5
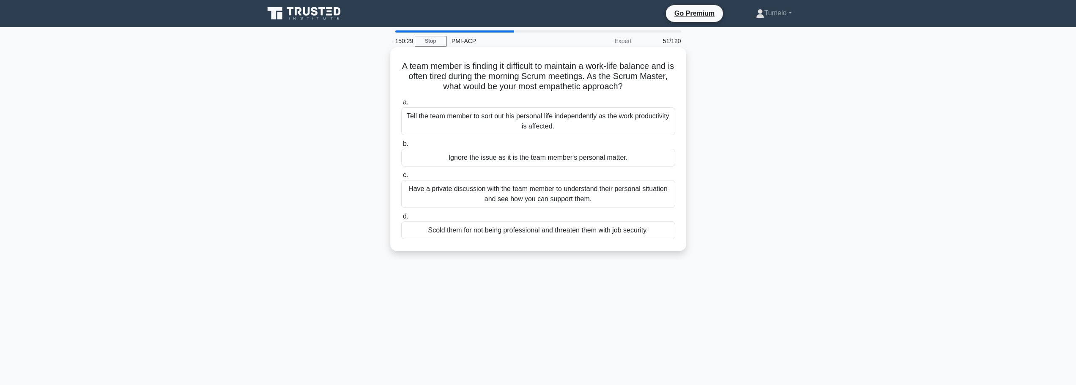
click at [538, 199] on div "Have a private discussion with the team member to understand their personal sit…" at bounding box center [538, 194] width 274 height 28
click at [401, 178] on input "c. Have a private discussion with the team member to understand their personal …" at bounding box center [401, 174] width 0 height 5
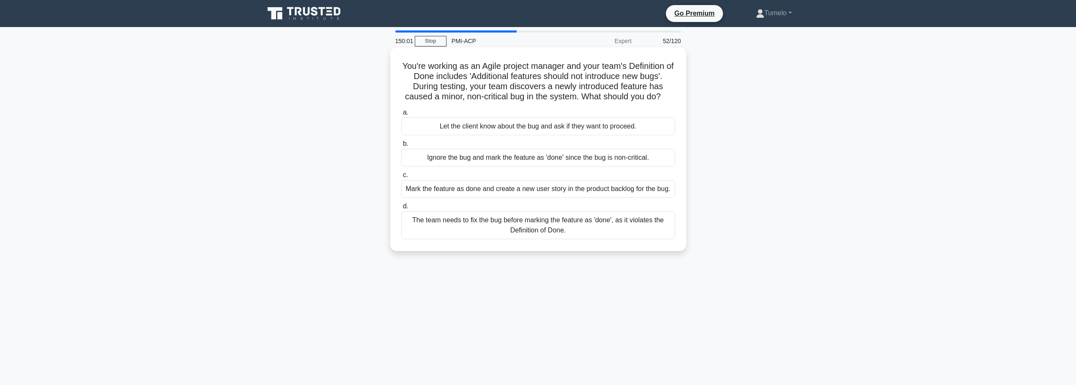
click at [572, 229] on div "The team needs to fix the bug before marking the feature as 'done', as it viola…" at bounding box center [538, 225] width 274 height 28
click at [401, 209] on input "d. The team needs to fix the bug before marking the feature as 'done', as it vi…" at bounding box center [401, 206] width 0 height 5
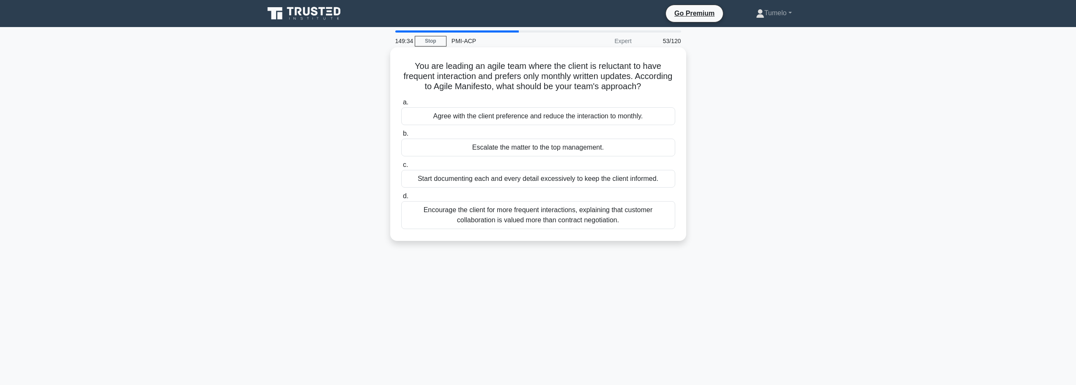
click at [559, 229] on div "Encourage the client for more frequent interactions, explaining that customer c…" at bounding box center [538, 215] width 274 height 28
click at [401, 199] on input "d. Encourage the client for more frequent interactions, explaining that custome…" at bounding box center [401, 196] width 0 height 5
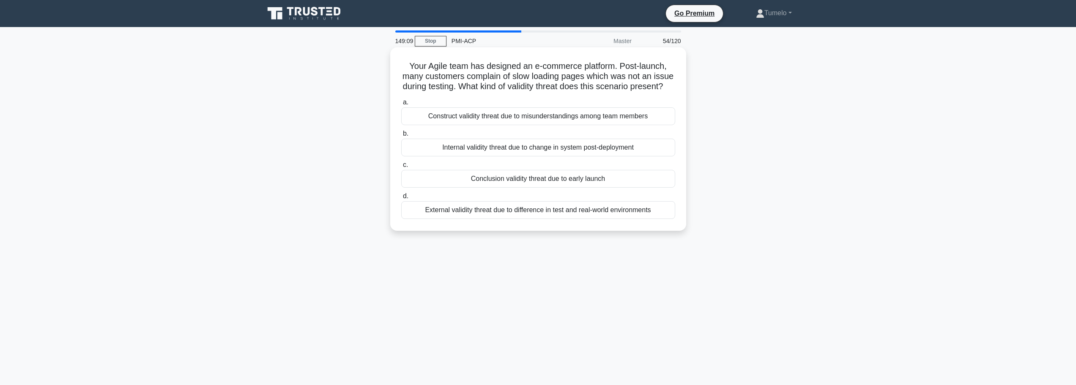
click at [494, 219] on div "External validity threat due to difference in test and real-world environments" at bounding box center [538, 210] width 274 height 18
click at [401, 199] on input "d. External validity threat due to difference in test and real-world environmen…" at bounding box center [401, 196] width 0 height 5
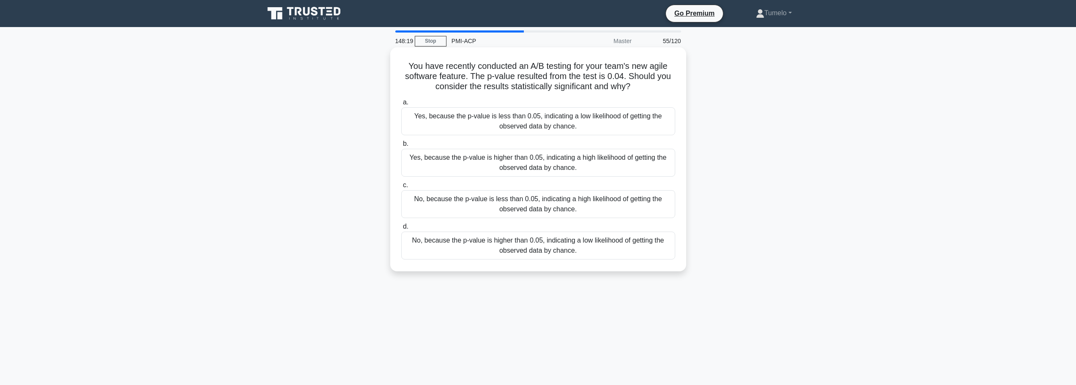
click at [549, 122] on div "Yes, because the p-value is less than 0.05, indicating a low likelihood of gett…" at bounding box center [538, 121] width 274 height 28
click at [401, 105] on input "a. Yes, because the p-value is less than 0.05, indicating a low likelihood of g…" at bounding box center [401, 102] width 0 height 5
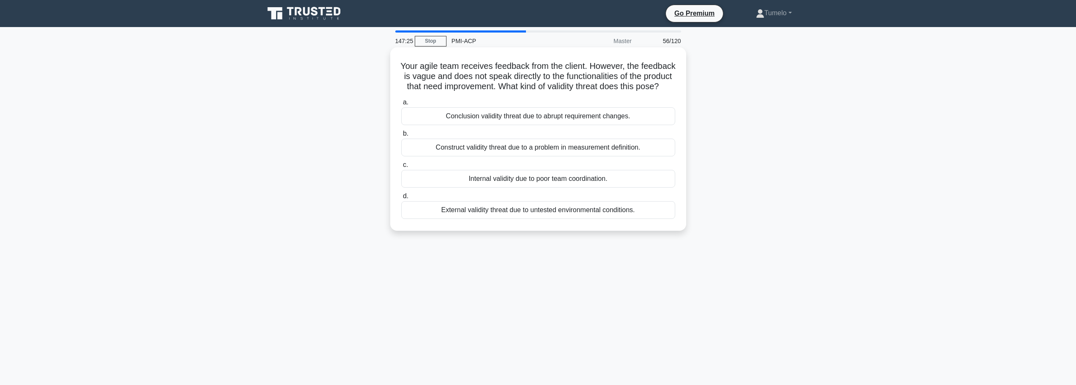
click at [573, 125] on div "Conclusion validity threat due to abrupt requirement changes." at bounding box center [538, 116] width 274 height 18
click at [401, 105] on input "a. Conclusion validity threat due to abrupt requirement changes." at bounding box center [401, 102] width 0 height 5
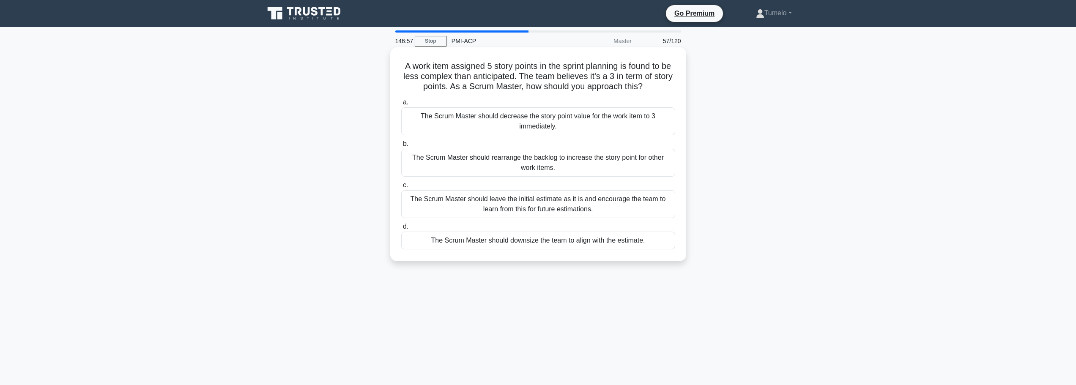
click at [554, 208] on div "The Scrum Master should leave the initial estimate as it is and encourage the t…" at bounding box center [538, 204] width 274 height 28
click at [401, 188] on input "c. The Scrum Master should leave the initial estimate as it is and encourage th…" at bounding box center [401, 185] width 0 height 5
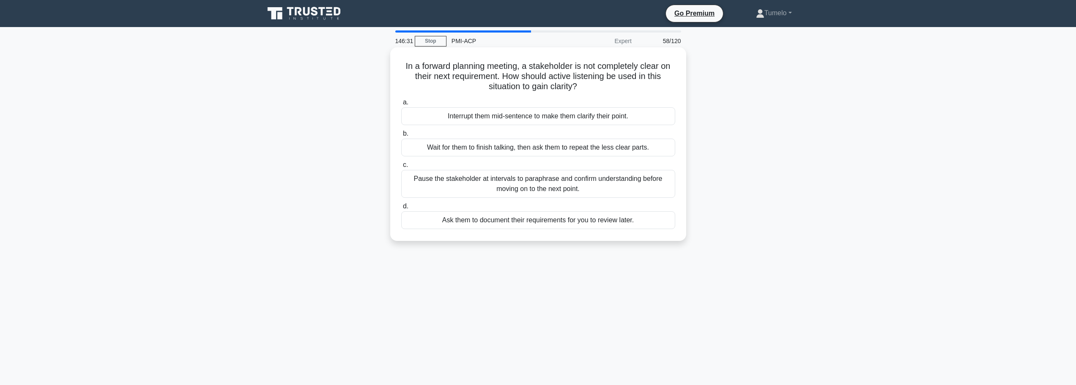
click at [596, 185] on div "Pause the stakeholder at intervals to paraphrase and confirm understanding befo…" at bounding box center [538, 184] width 274 height 28
click at [401, 168] on input "c. Pause the stakeholder at intervals to paraphrase and confirm understanding b…" at bounding box center [401, 164] width 0 height 5
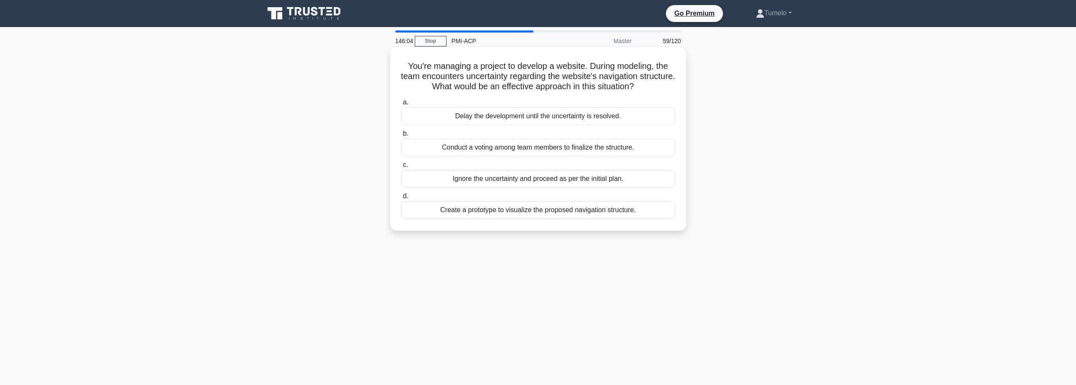
click at [555, 211] on div "Create a prototype to visualize the proposed navigation structure." at bounding box center [538, 210] width 274 height 18
click at [401, 199] on input "d. Create a prototype to visualize the proposed navigation structure." at bounding box center [401, 196] width 0 height 5
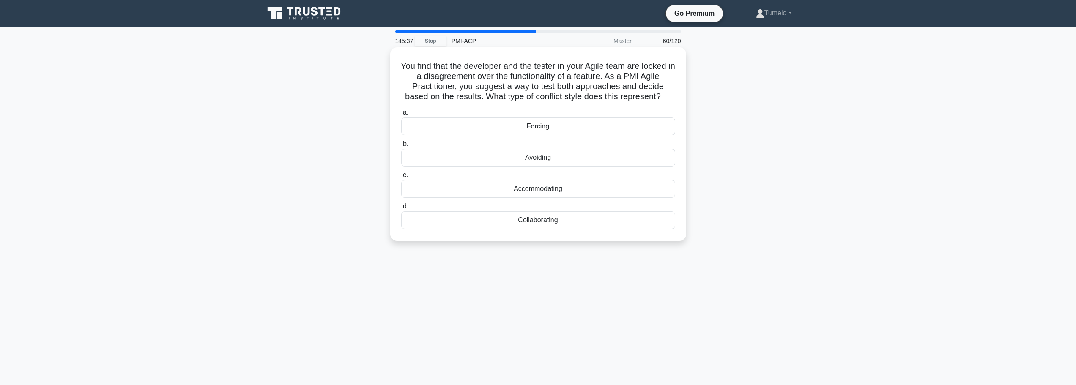
click at [550, 219] on div "Collaborating" at bounding box center [538, 220] width 274 height 18
click at [401, 209] on input "d. Collaborating" at bounding box center [401, 206] width 0 height 5
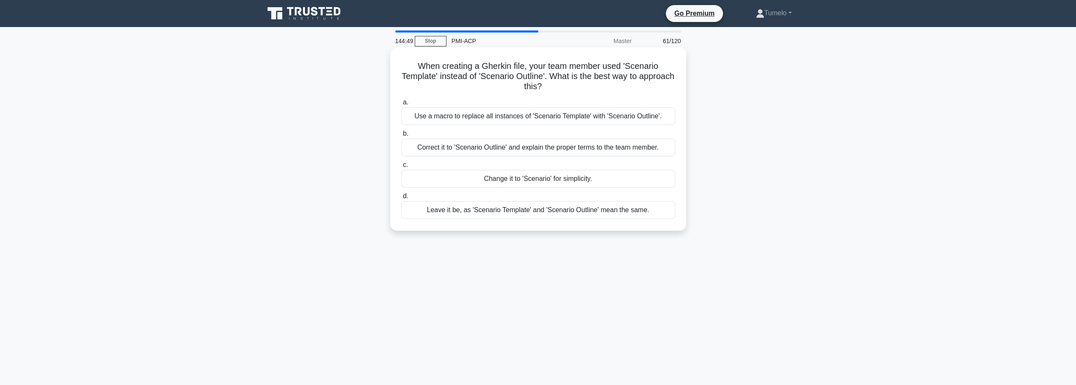
click at [617, 149] on div "Correct it to 'Scenario Outline' and explain the proper terms to the team membe…" at bounding box center [538, 148] width 274 height 18
click at [401, 137] on input "b. Correct it to 'Scenario Outline' and explain the proper terms to the team me…" at bounding box center [401, 133] width 0 height 5
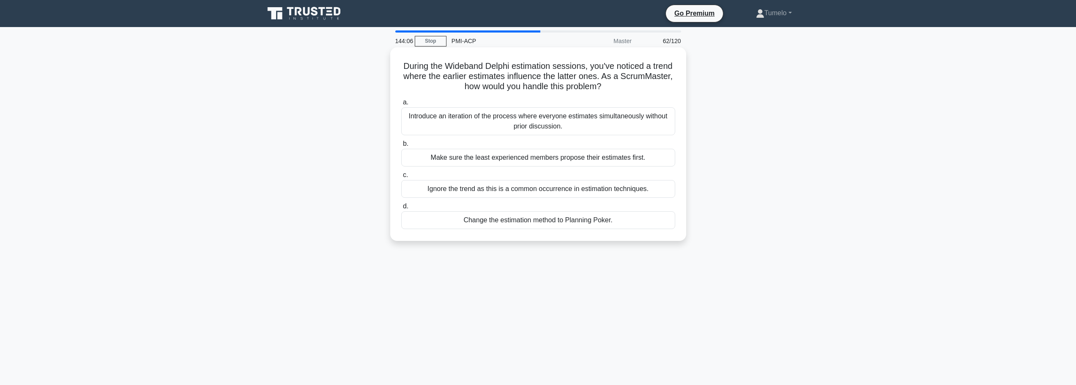
click at [525, 192] on div "Ignore the trend as this is a common occurrence in estimation techniques." at bounding box center [538, 189] width 274 height 18
click at [401, 178] on input "c. Ignore the trend as this is a common occurrence in estimation techniques." at bounding box center [401, 174] width 0 height 5
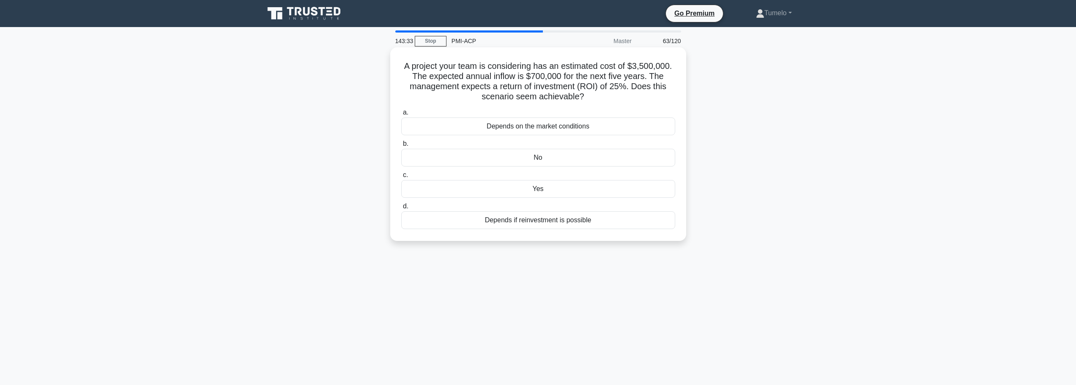
click at [539, 160] on div "No" at bounding box center [538, 158] width 274 height 18
click at [401, 147] on input "b. No" at bounding box center [401, 143] width 0 height 5
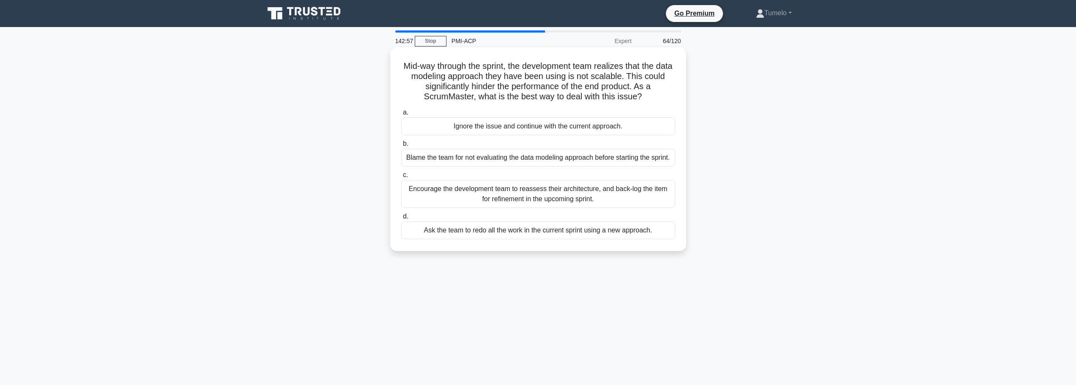
click at [521, 202] on div "Encourage the development team to reassess their architecture, and back-log the…" at bounding box center [538, 194] width 274 height 28
click at [401, 178] on input "c. Encourage the development team to reassess their architecture, and back-log …" at bounding box center [401, 174] width 0 height 5
click at [580, 206] on div "Revisit the story, invest time in understanding encryption methods, and rewrite…" at bounding box center [538, 194] width 274 height 28
click at [401, 178] on input "c. Revisit the story, invest time in understanding encryption methods, and rewr…" at bounding box center [401, 174] width 0 height 5
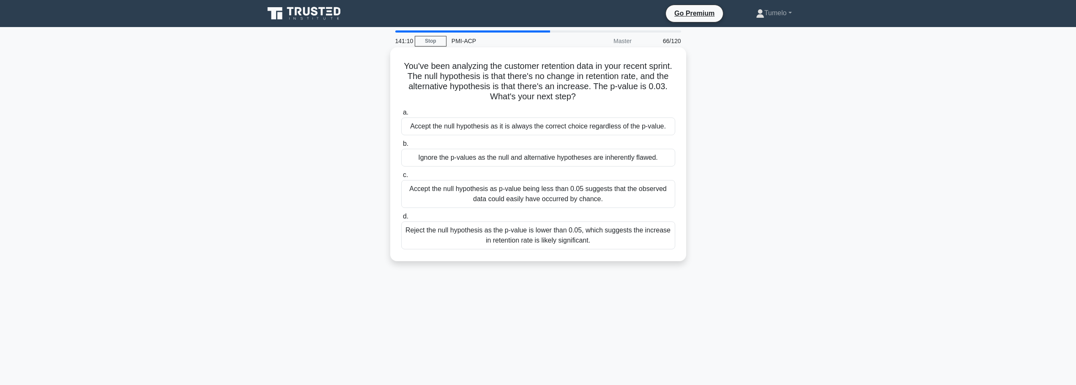
click at [555, 238] on div "Reject the null hypothesis as the p-value is lower than 0.05, which suggests th…" at bounding box center [538, 236] width 274 height 28
click at [401, 219] on input "d. Reject the null hypothesis as the p-value is lower than 0.05, which suggests…" at bounding box center [401, 216] width 0 height 5
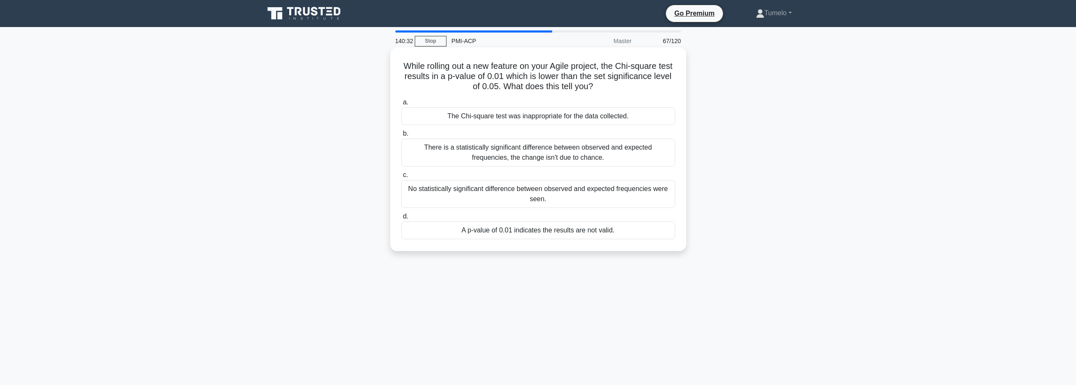
click at [540, 153] on div "There is a statistically significant difference between observed and expected f…" at bounding box center [538, 153] width 274 height 28
click at [401, 137] on input "b. There is a statistically significant difference between observed and expecte…" at bounding box center [401, 133] width 0 height 5
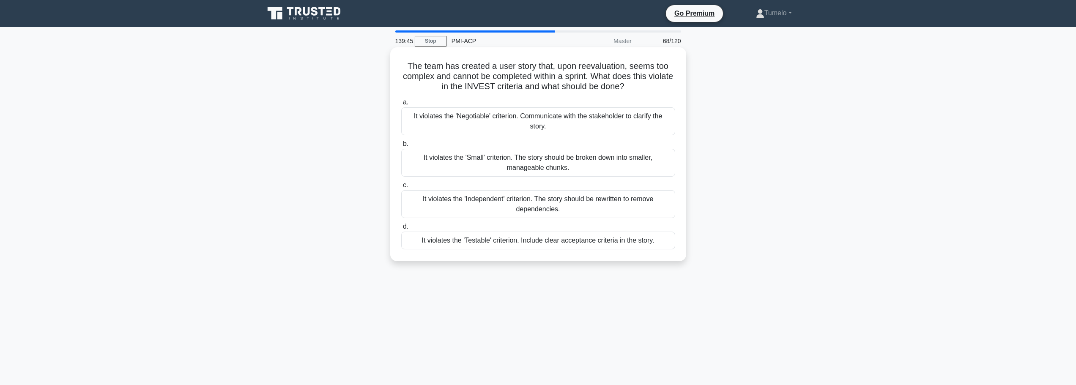
click at [580, 169] on div "It violates the 'Small' criterion. The story should be broken down into smaller…" at bounding box center [538, 163] width 274 height 28
click at [401, 147] on input "b. It violates the 'Small' criterion. The story should be broken down into smal…" at bounding box center [401, 143] width 0 height 5
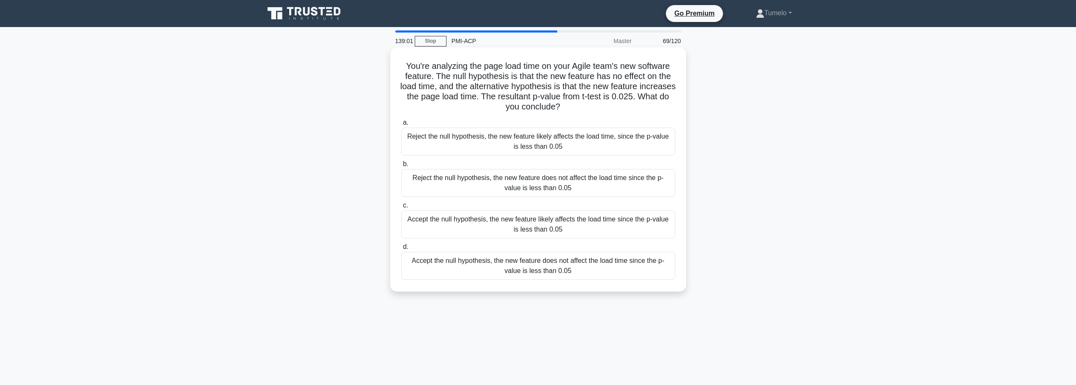
click at [584, 231] on div "Accept the null hypothesis, the new feature likely affects the load time since …" at bounding box center [538, 225] width 274 height 28
click at [401, 208] on input "c. Accept the null hypothesis, the new feature likely affects the load time sin…" at bounding box center [401, 205] width 0 height 5
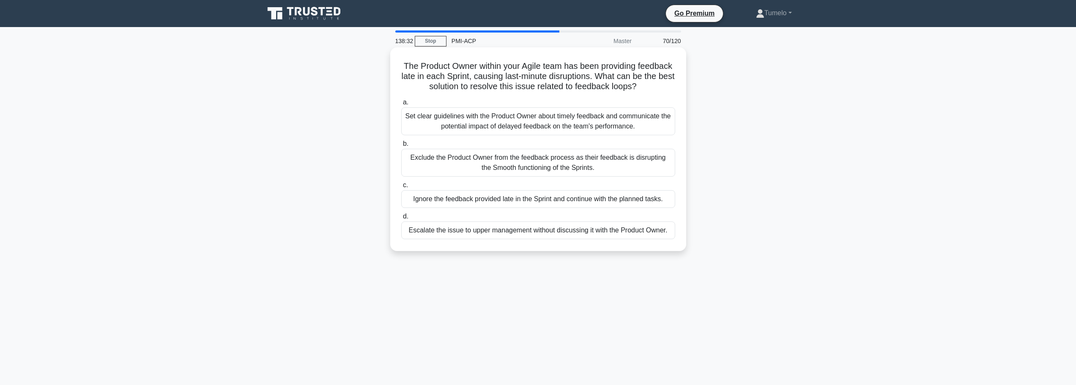
click at [573, 127] on div "Set clear guidelines with the Product Owner about timely feedback and communica…" at bounding box center [538, 121] width 274 height 28
click at [401, 105] on input "a. Set clear guidelines with the Product Owner about timely feedback and commun…" at bounding box center [401, 102] width 0 height 5
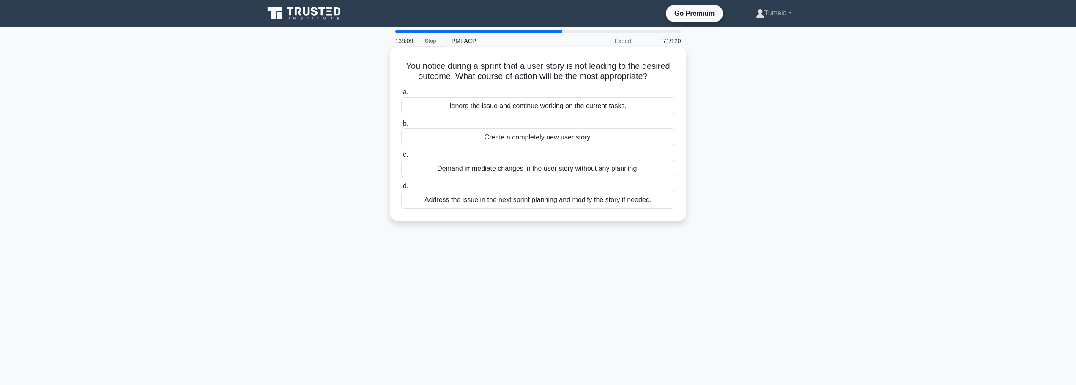
click at [505, 202] on div "Address the issue in the next sprint planning and modify the story if needed." at bounding box center [538, 200] width 274 height 18
click at [401, 189] on input "d. Address the issue in the next sprint planning and modify the story if needed." at bounding box center [401, 185] width 0 height 5
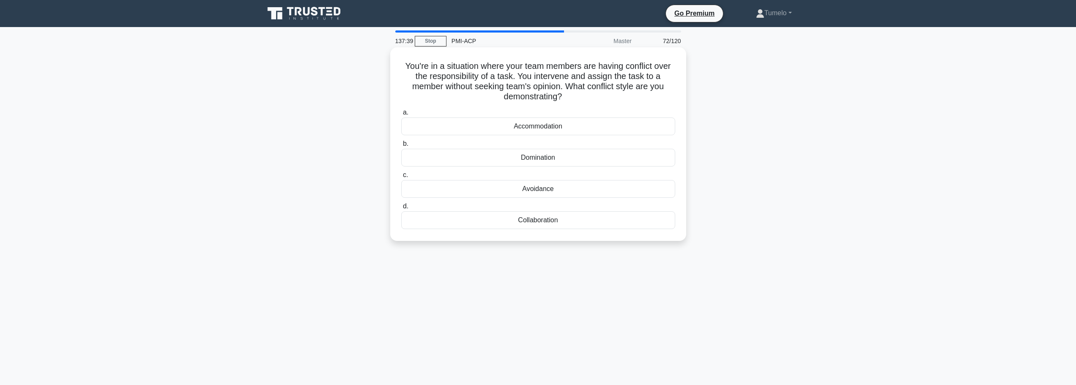
click at [557, 159] on div "Domination" at bounding box center [538, 158] width 274 height 18
click at [401, 147] on input "b. Domination" at bounding box center [401, 143] width 0 height 5
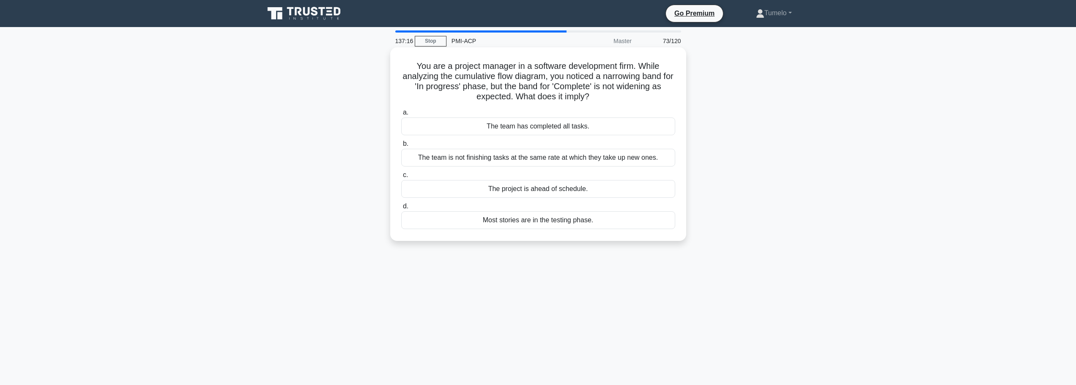
click at [578, 161] on div "The team is not finishing tasks at the same rate at which they take up new ones." at bounding box center [538, 158] width 274 height 18
click at [401, 147] on input "b. The team is not finishing tasks at the same rate at which they take up new o…" at bounding box center [401, 143] width 0 height 5
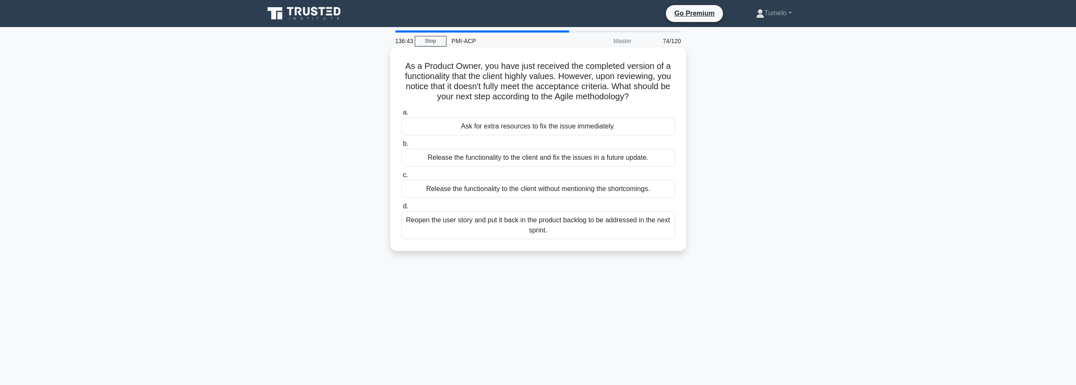
click at [588, 230] on div "Reopen the user story and put it back in the product backlog to be addressed in…" at bounding box center [538, 225] width 274 height 28
click at [401, 209] on input "d. Reopen the user story and put it back in the product backlog to be addressed…" at bounding box center [401, 206] width 0 height 5
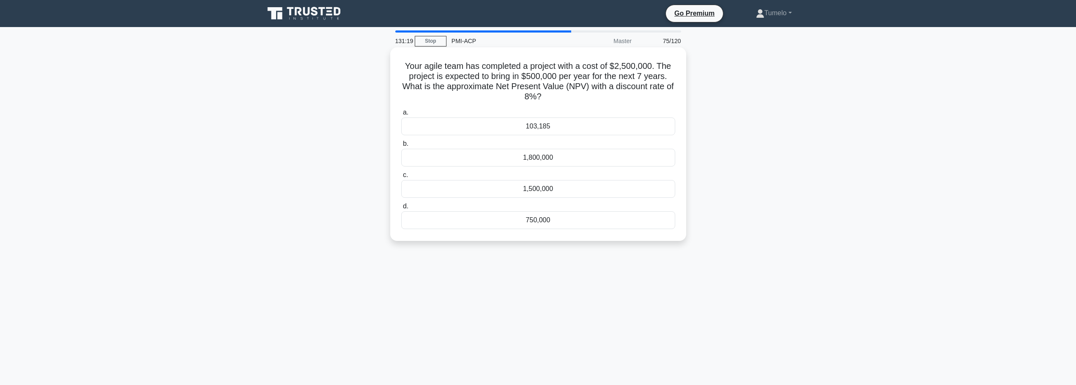
click at [541, 159] on div "1,800,000" at bounding box center [538, 158] width 274 height 18
click at [401, 147] on input "b. 1,800,000" at bounding box center [401, 143] width 0 height 5
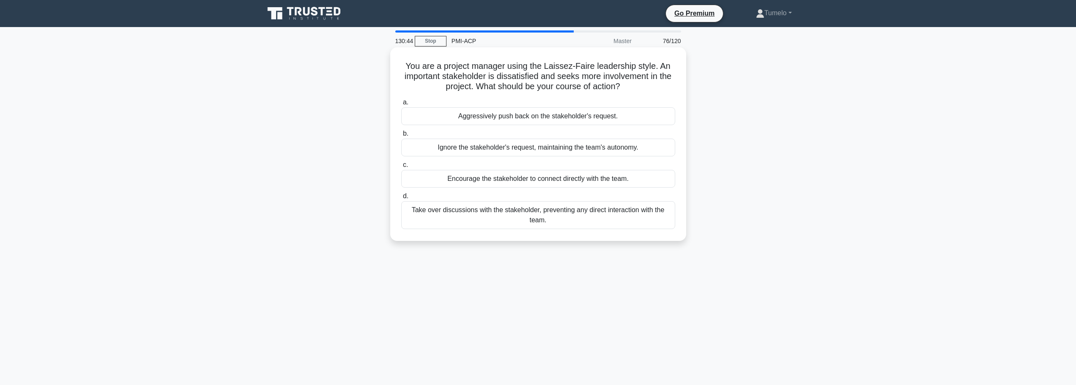
click at [498, 180] on div "Encourage the stakeholder to connect directly with the team." at bounding box center [538, 179] width 274 height 18
click at [401, 168] on input "c. Encourage the stakeholder to connect directly with the team." at bounding box center [401, 164] width 0 height 5
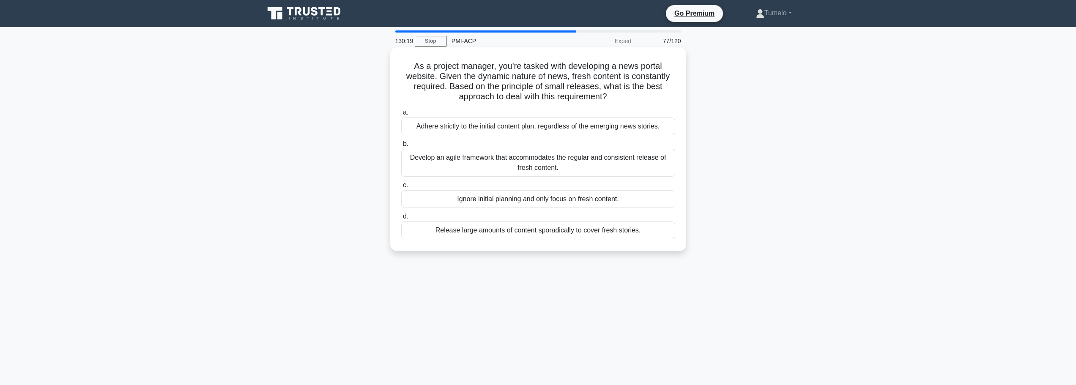
click at [577, 169] on div "Develop an agile framework that accommodates the regular and consistent release…" at bounding box center [538, 163] width 274 height 28
click at [401, 147] on input "b. Develop an agile framework that accommodates the regular and consistent rele…" at bounding box center [401, 143] width 0 height 5
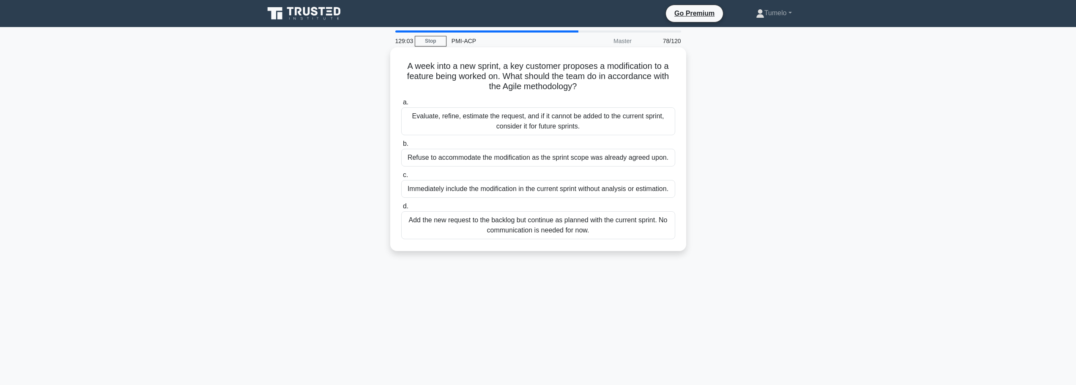
click at [555, 126] on div "Evaluate, refine, estimate the request, and if it cannot be added to the curren…" at bounding box center [538, 121] width 274 height 28
click at [401, 105] on input "a. Evaluate, refine, estimate the request, and if it cannot be added to the cur…" at bounding box center [401, 102] width 0 height 5
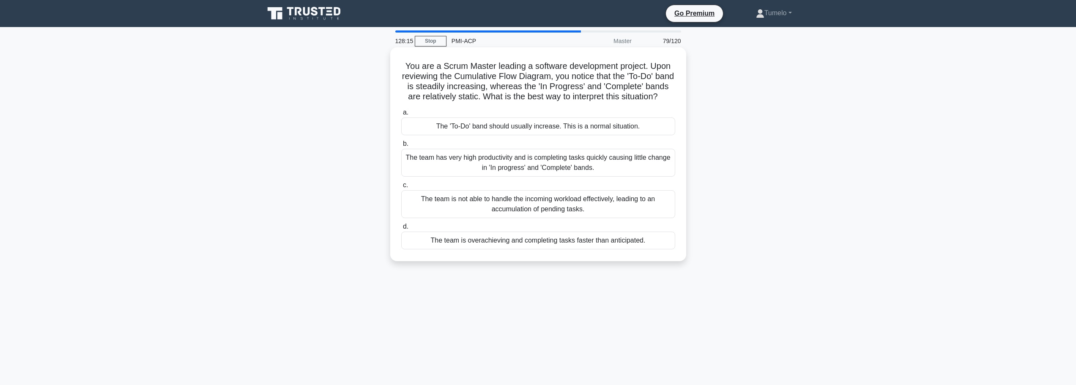
click at [553, 216] on div "The team is not able to handle the incoming workload effectively, leading to an…" at bounding box center [538, 204] width 274 height 28
click at [401, 188] on input "c. The team is not able to handle the incoming workload effectively, leading to…" at bounding box center [401, 185] width 0 height 5
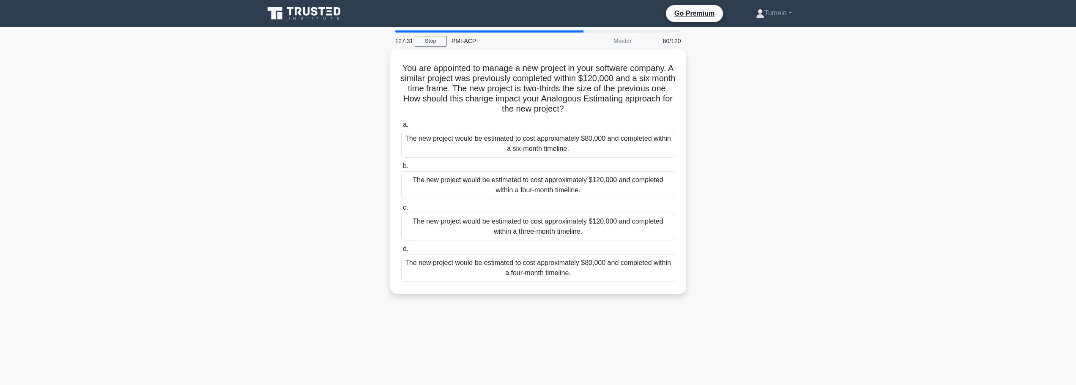
click at [555, 270] on div "The new project would be estimated to cost approximately $80,000 and completed …" at bounding box center [538, 268] width 274 height 28
click at [401, 252] on input "d. The new project would be estimated to cost approximately $80,000 and complet…" at bounding box center [401, 248] width 0 height 5
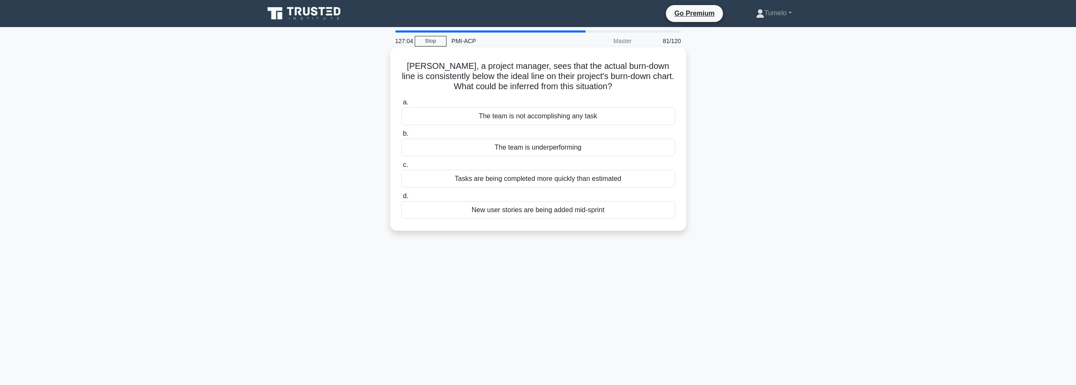
click at [534, 177] on div "Tasks are being completed more quickly than estimated" at bounding box center [538, 179] width 274 height 18
click at [401, 168] on input "c. Tasks are being completed more quickly than estimated" at bounding box center [401, 164] width 0 height 5
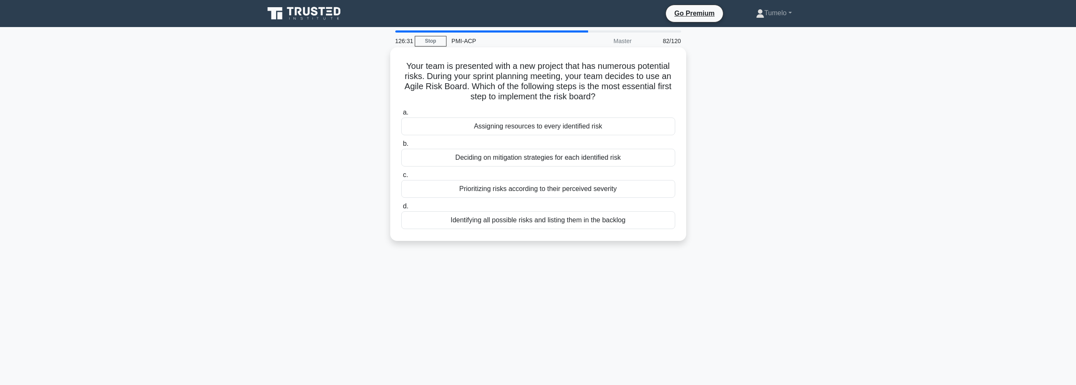
click at [582, 223] on div "Identifying all possible risks and listing them in the backlog" at bounding box center [538, 220] width 274 height 18
click at [401, 209] on input "d. Identifying all possible risks and listing them in the backlog" at bounding box center [401, 206] width 0 height 5
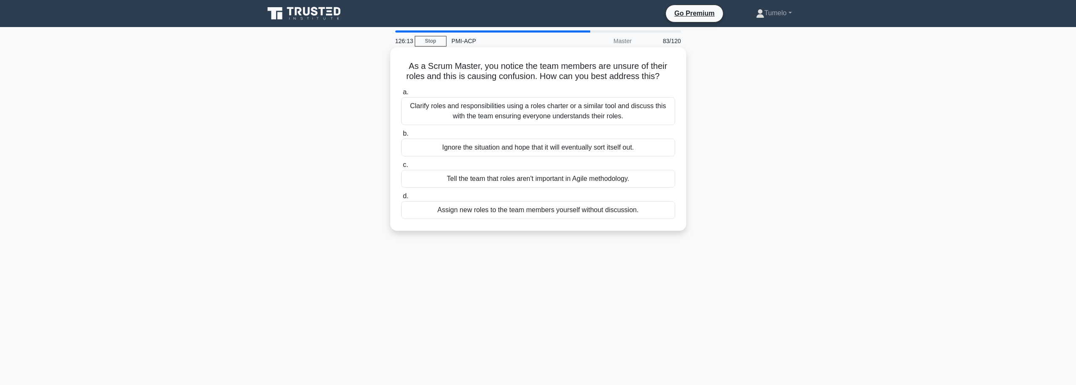
click at [524, 116] on div "Clarify roles and responsibilities using a roles charter or a similar tool and …" at bounding box center [538, 111] width 274 height 28
click at [401, 95] on input "a. Clarify roles and responsibilities using a roles charter or a similar tool a…" at bounding box center [401, 92] width 0 height 5
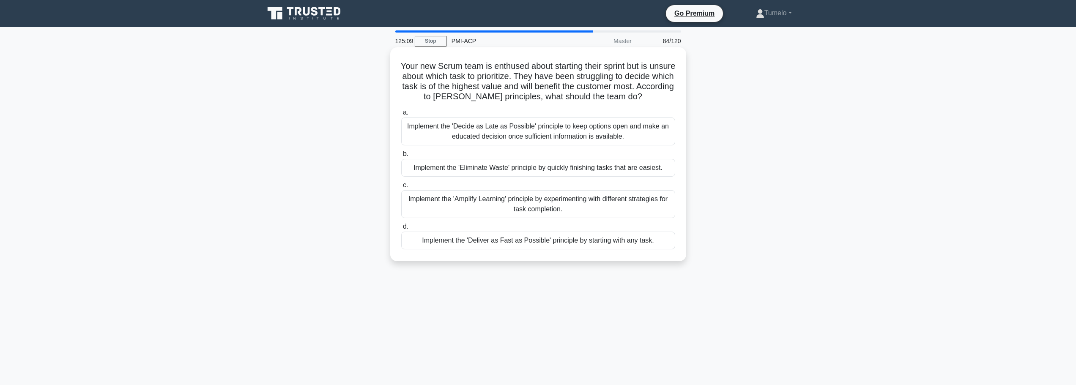
click at [573, 133] on div "Implement the 'Decide as Late as Possible' principle to keep options open and m…" at bounding box center [538, 132] width 274 height 28
click at [401, 115] on input "a. Implement the 'Decide as Late as Possible' principle to keep options open an…" at bounding box center [401, 112] width 0 height 5
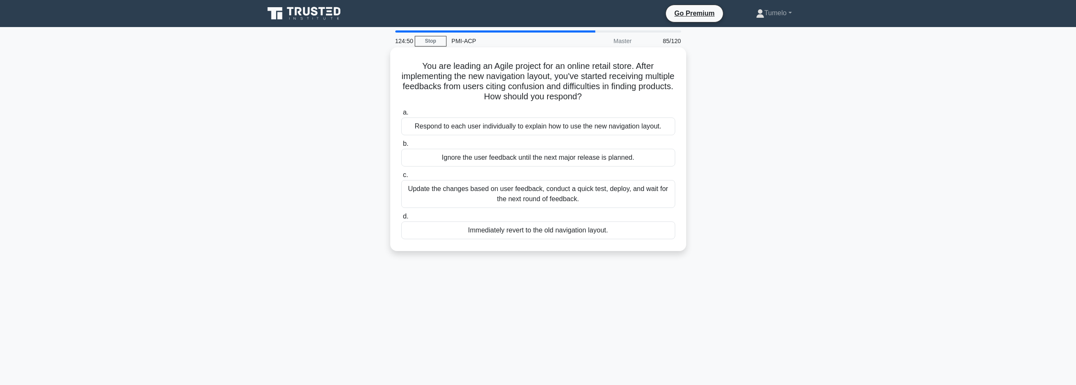
click at [597, 198] on div "Update the changes based on user feedback, conduct a quick test, deploy, and wa…" at bounding box center [538, 194] width 274 height 28
click at [401, 178] on input "c. Update the changes based on user feedback, conduct a quick test, deploy, and…" at bounding box center [401, 174] width 0 height 5
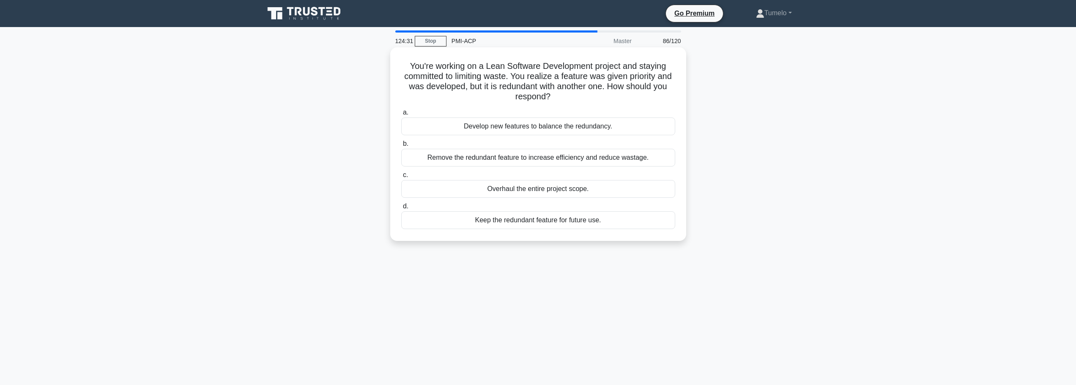
click at [494, 160] on div "Remove the redundant feature to increase efficiency and reduce wastage." at bounding box center [538, 158] width 274 height 18
click at [401, 147] on input "b. Remove the redundant feature to increase efficiency and reduce wastage." at bounding box center [401, 143] width 0 height 5
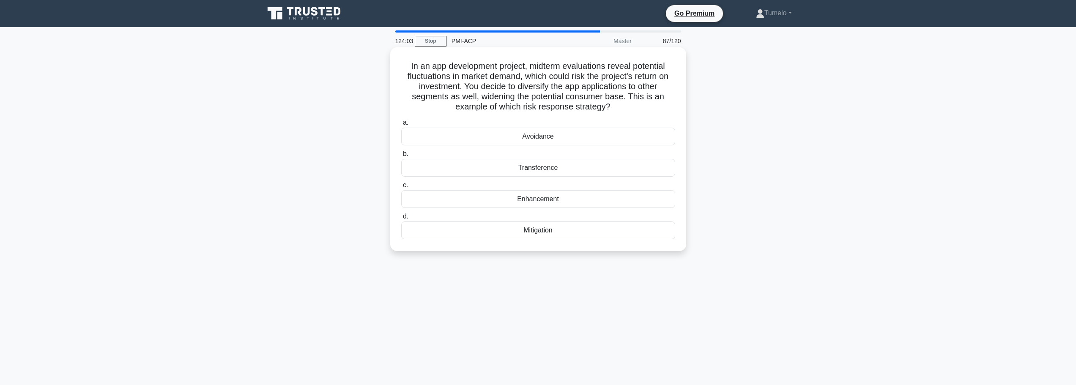
click at [544, 232] on div "Mitigation" at bounding box center [538, 231] width 274 height 18
click at [401, 219] on input "d. Mitigation" at bounding box center [401, 216] width 0 height 5
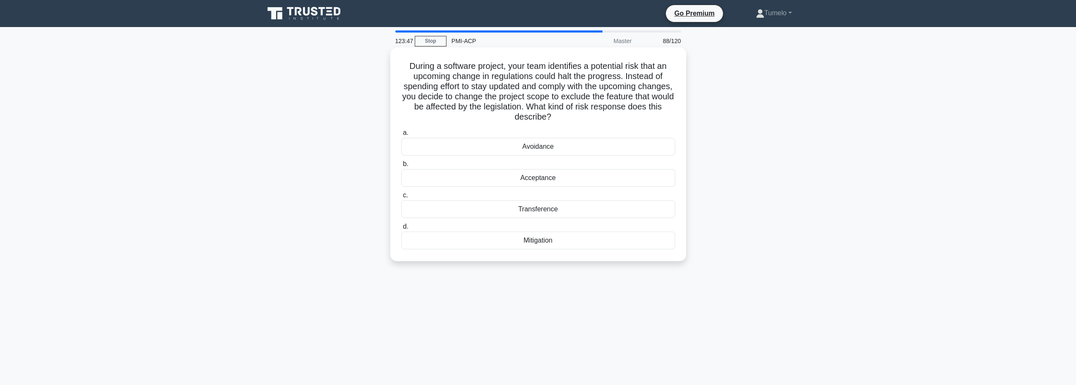
click at [551, 144] on div "Avoidance" at bounding box center [538, 147] width 274 height 18
click at [401, 136] on input "a. Avoidance" at bounding box center [401, 132] width 0 height 5
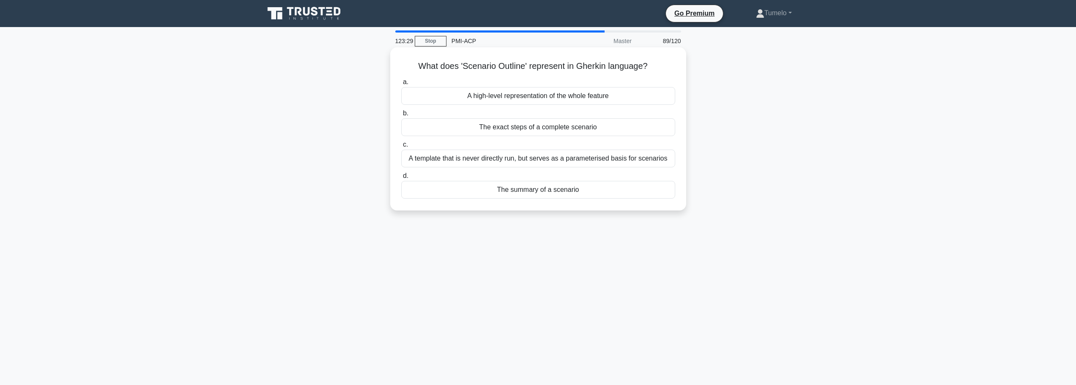
click at [573, 163] on div "A template that is never directly run, but serves as a parameterised basis for …" at bounding box center [538, 159] width 274 height 18
click at [401, 148] on input "c. A template that is never directly run, but serves as a parameterised basis f…" at bounding box center [401, 144] width 0 height 5
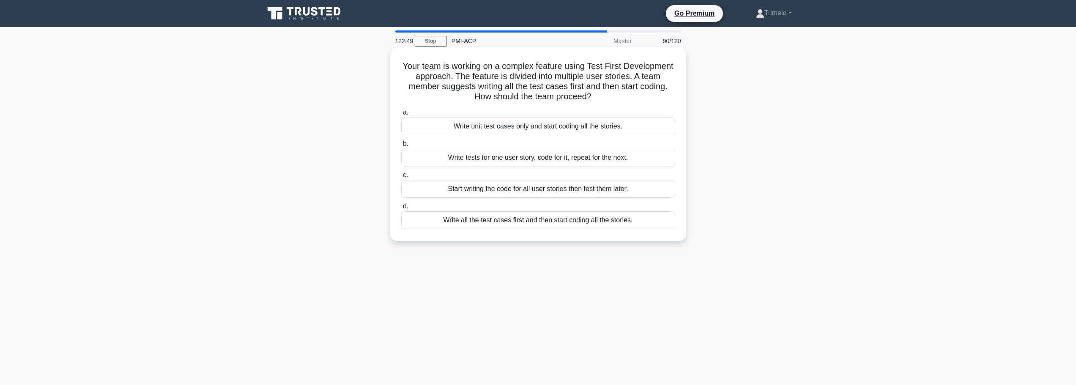
click at [611, 160] on div "Write tests for one user story, code for it, repeat for the next." at bounding box center [538, 158] width 274 height 18
click at [401, 147] on input "b. Write tests for one user story, code for it, repeat for the next." at bounding box center [401, 143] width 0 height 5
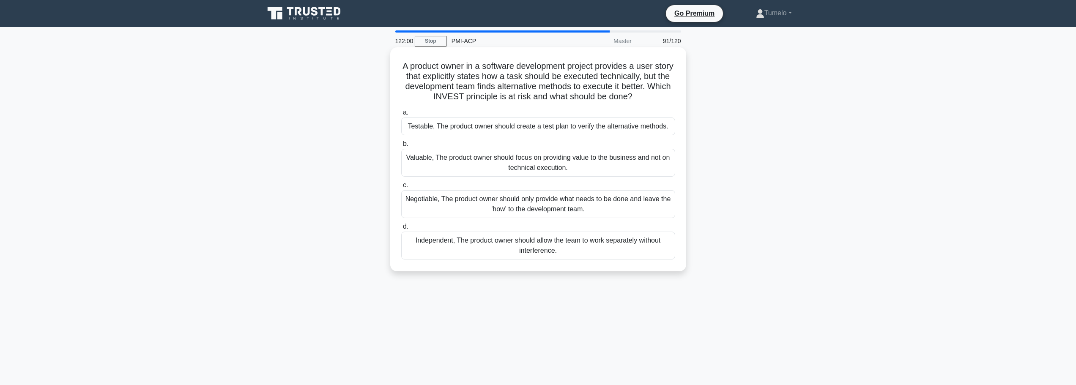
click at [625, 208] on div "Negotiable, The product owner should only provide what needs to be done and lea…" at bounding box center [538, 204] width 274 height 28
click at [401, 188] on input "c. Negotiable, The product owner should only provide what needs to be done and …" at bounding box center [401, 185] width 0 height 5
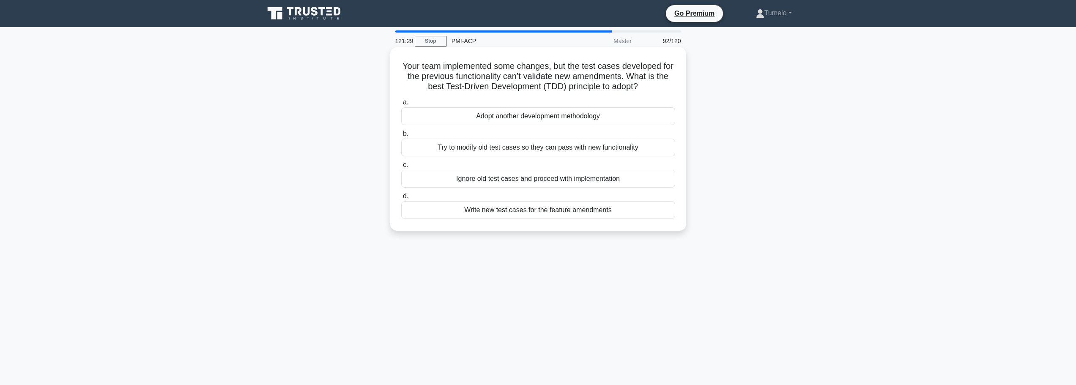
click at [555, 212] on div "Write new test cases for the feature amendments" at bounding box center [538, 210] width 274 height 18
click at [401, 199] on input "d. Write new test cases for the feature amendments" at bounding box center [401, 196] width 0 height 5
click at [545, 125] on div "Unpopoular features of competing online games" at bounding box center [538, 116] width 274 height 18
click at [401, 105] on input "a. Unpopoular features of competing online games" at bounding box center [401, 102] width 0 height 5
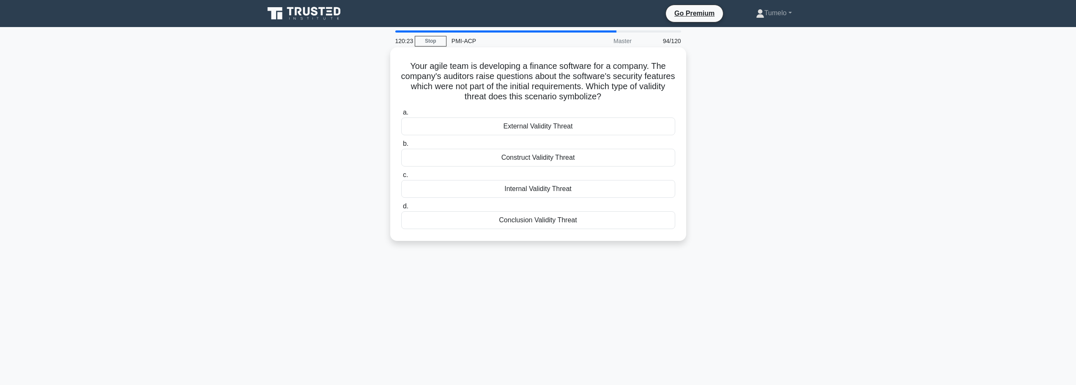
click at [537, 161] on div "Construct Validity Threat" at bounding box center [538, 158] width 274 height 18
click at [401, 147] on input "b. Construct Validity Threat" at bounding box center [401, 143] width 0 height 5
click at [546, 219] on div "Avoiding" at bounding box center [538, 220] width 274 height 18
click at [401, 209] on input "d. Avoiding" at bounding box center [401, 206] width 0 height 5
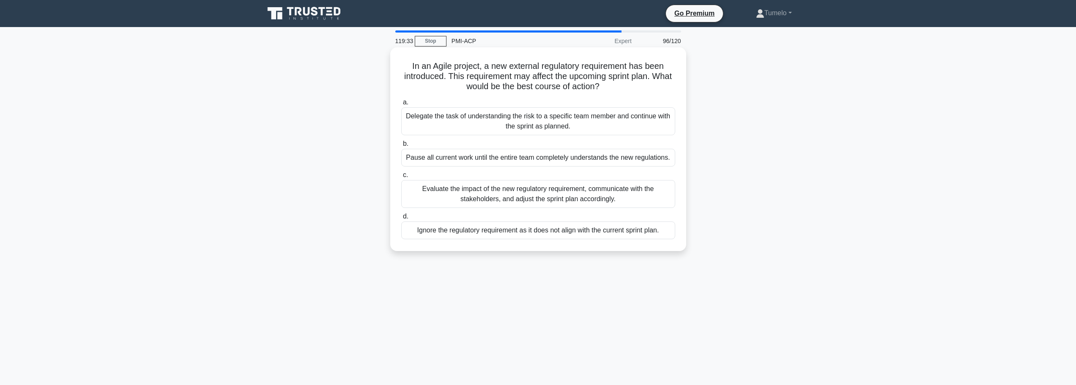
click at [587, 192] on div "Evaluate the impact of the new regulatory requirement, communicate with the sta…" at bounding box center [538, 194] width 274 height 28
click at [401, 178] on input "c. Evaluate the impact of the new regulatory requirement, communicate with the …" at bounding box center [401, 174] width 0 height 5
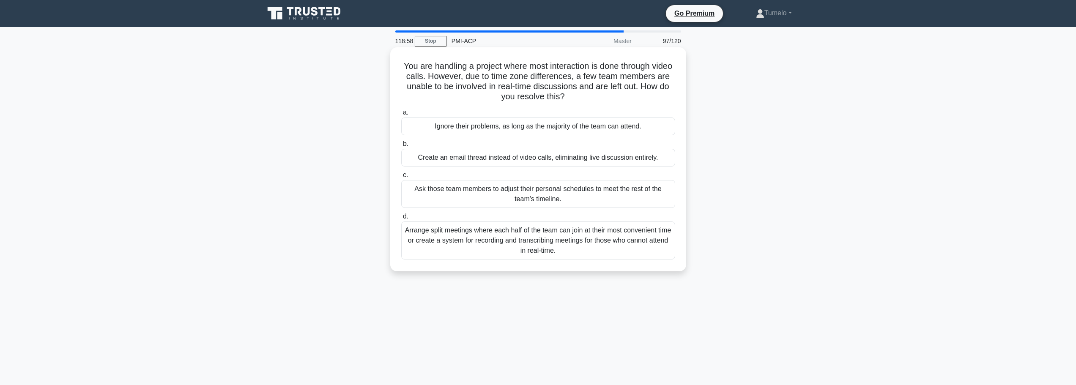
click at [572, 235] on div "Arrange split meetings where each half of the team can join at their most conve…" at bounding box center [538, 241] width 274 height 38
click at [401, 219] on input "d. Arrange split meetings where each half of the team can join at their most co…" at bounding box center [401, 216] width 0 height 5
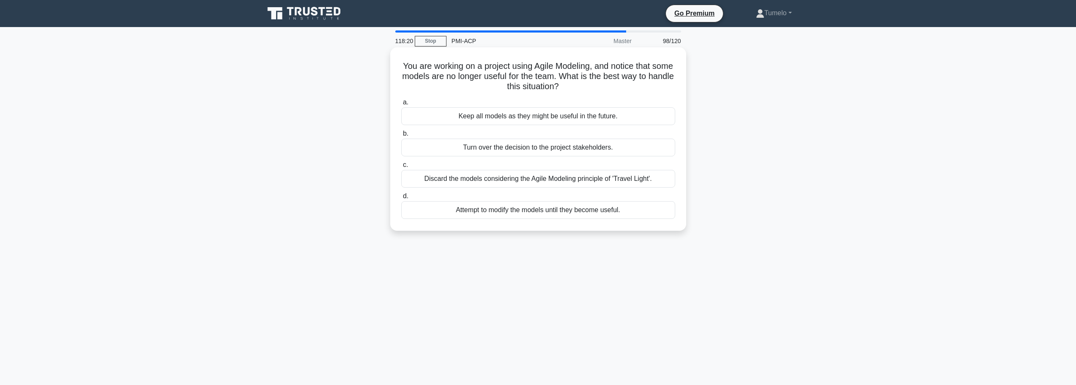
click at [492, 181] on div "Discard the models considering the Agile Modeling principle of 'Travel Light'." at bounding box center [538, 179] width 274 height 18
click at [401, 168] on input "c. Discard the models considering the Agile Modeling principle of 'Travel Light…" at bounding box center [401, 164] width 0 height 5
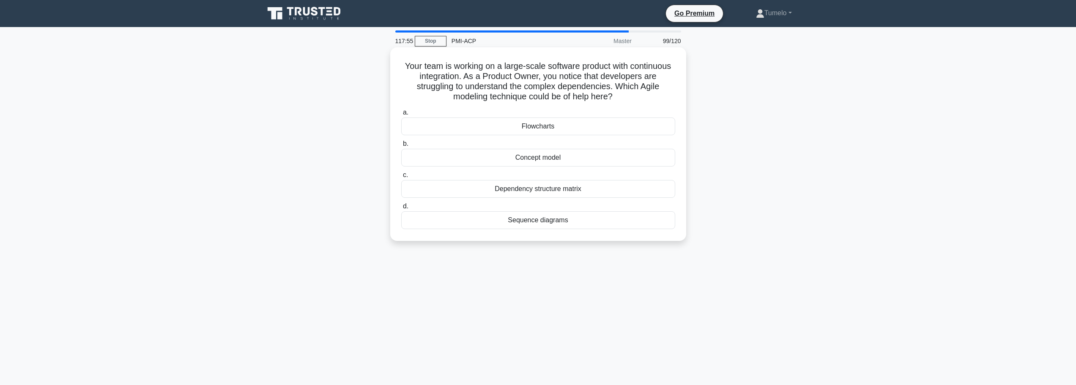
click at [545, 191] on div "Dependency structure matrix" at bounding box center [538, 189] width 274 height 18
click at [401, 178] on input "c. Dependency structure matrix" at bounding box center [401, 174] width 0 height 5
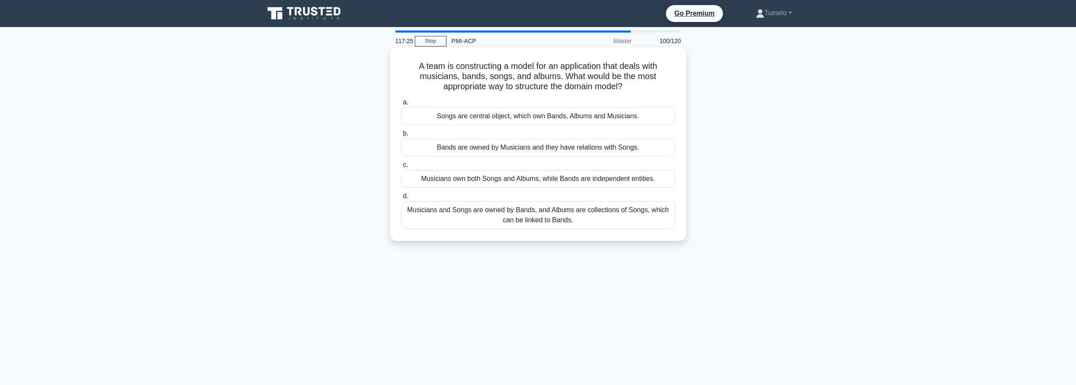
click at [571, 219] on div "Musicians and Songs are owned by Bands, and Albums are collections of Songs, wh…" at bounding box center [538, 215] width 274 height 28
click at [401, 199] on input "d. Musicians and Songs are owned by Bands, and Albums are collections of Songs,…" at bounding box center [401, 196] width 0 height 5
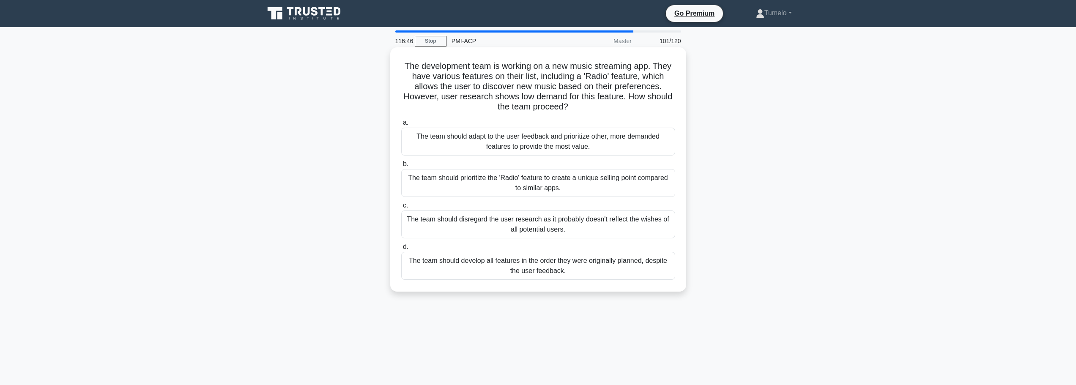
click at [501, 145] on div "The team should adapt to the user feedback and prioritize other, more demanded …" at bounding box center [538, 142] width 274 height 28
click at [401, 126] on input "a. The team should adapt to the user feedback and prioritize other, more demand…" at bounding box center [401, 122] width 0 height 5
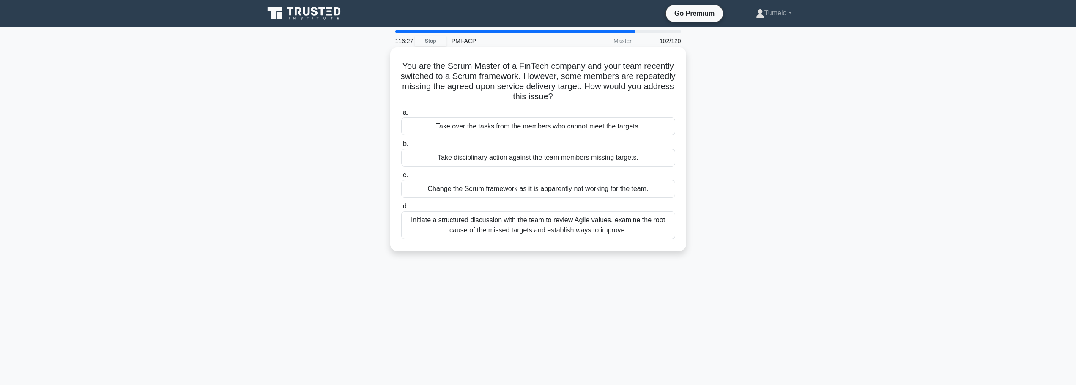
click at [575, 224] on div "Initiate a structured discussion with the team to review Agile values, examine …" at bounding box center [538, 225] width 274 height 28
click at [401, 209] on input "d. Initiate a structured discussion with the team to review Agile values, exami…" at bounding box center [401, 206] width 0 height 5
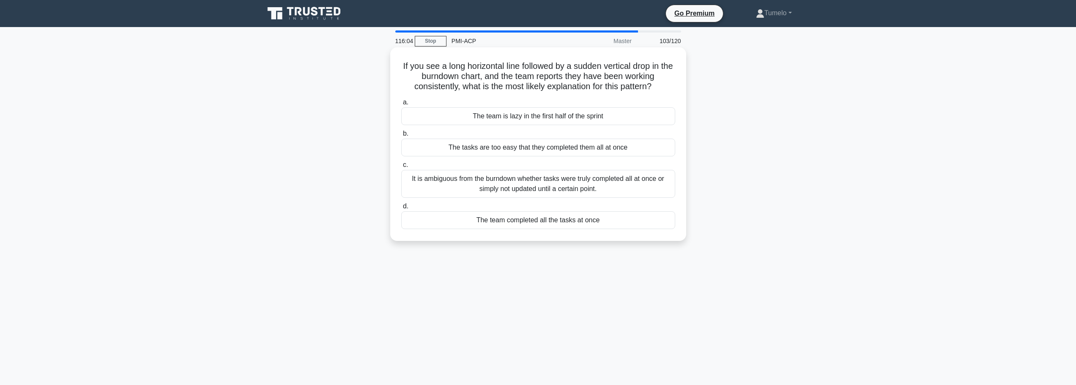
click at [558, 186] on div "It is ambiguous from the burndown whether tasks were truly completed all at onc…" at bounding box center [538, 184] width 274 height 28
click at [401, 168] on input "c. It is ambiguous from the burndown whether tasks were truly completed all at …" at bounding box center [401, 164] width 0 height 5
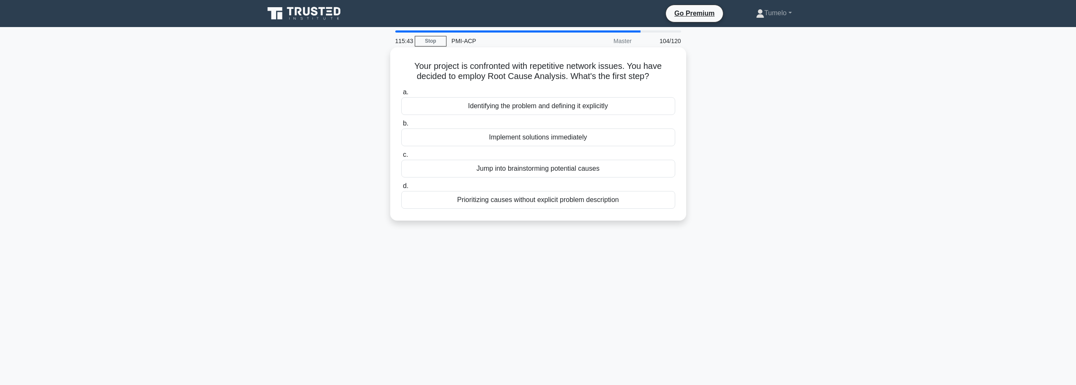
click at [550, 108] on div "Identifying the problem and defining it explicitly" at bounding box center [538, 106] width 274 height 18
click at [401, 95] on input "a. Identifying the problem and defining it explicitly" at bounding box center [401, 92] width 0 height 5
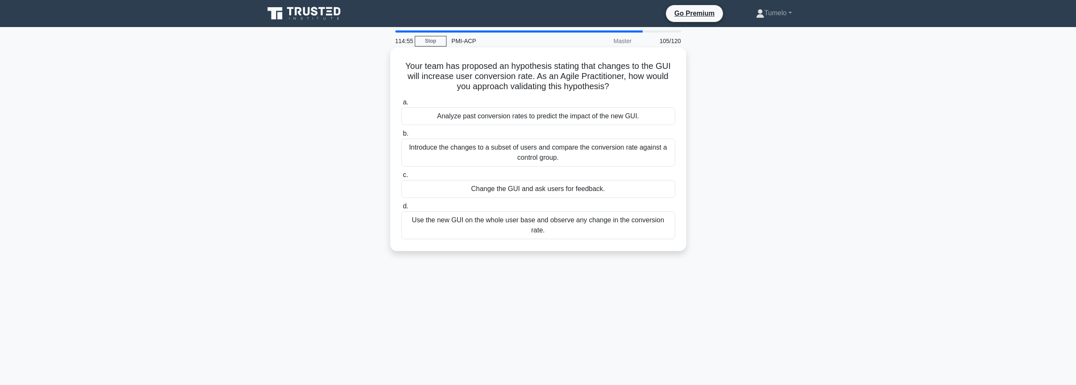
click at [542, 156] on div "Introduce the changes to a subset of users and compare the conversion rate agai…" at bounding box center [538, 153] width 274 height 28
click at [401, 137] on input "b. Introduce the changes to a subset of users and compare the conversion rate a…" at bounding box center [401, 133] width 0 height 5
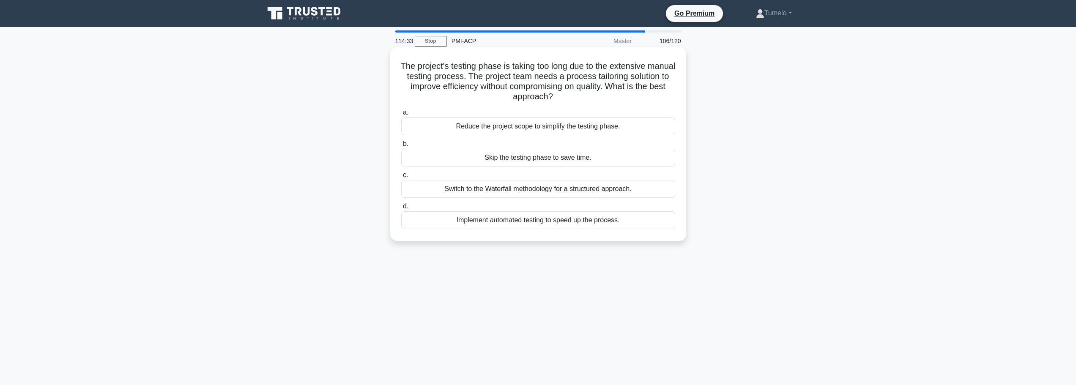
click at [534, 218] on div "Implement automated testing to speed up the process." at bounding box center [538, 220] width 274 height 18
click at [401, 209] on input "d. Implement automated testing to speed up the process." at bounding box center [401, 206] width 0 height 5
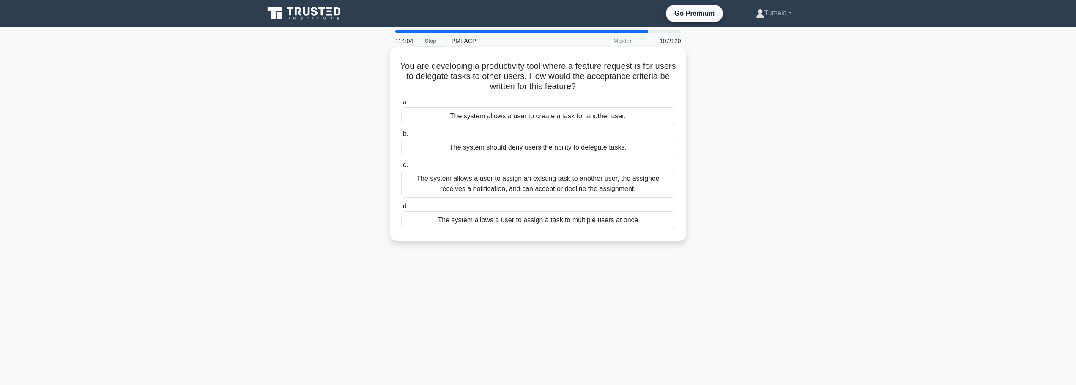
click at [606, 185] on div "The system allows a user to assign an existing task to another user, the assign…" at bounding box center [538, 184] width 274 height 28
click at [401, 168] on input "c. The system allows a user to assign an existing task to another user, the ass…" at bounding box center [401, 164] width 0 height 5
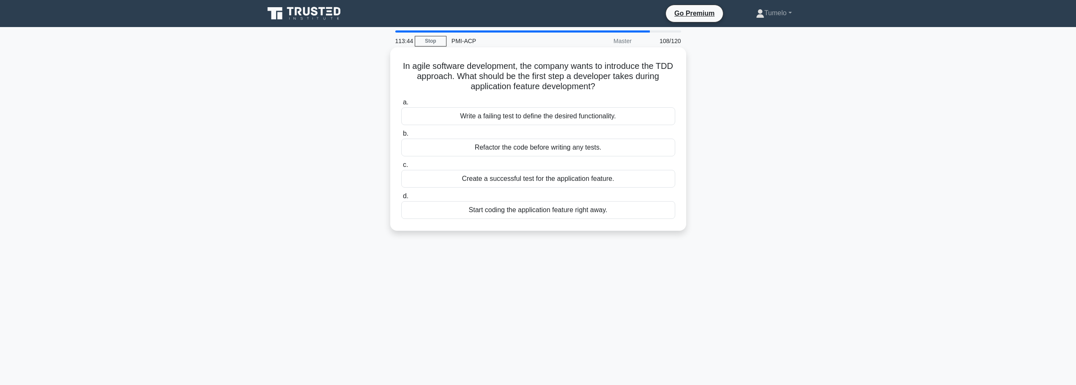
click at [589, 118] on div "Write a failing test to define the desired functionality." at bounding box center [538, 116] width 274 height 18
click at [401, 105] on input "a. Write a failing test to define the desired functionality." at bounding box center [401, 102] width 0 height 5
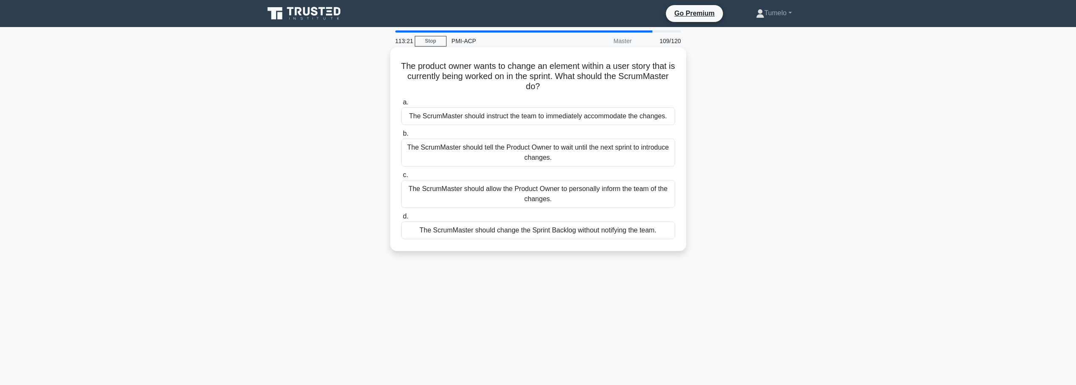
click at [564, 154] on div "The ScrumMaster should tell the Product Owner to wait until the next sprint to …" at bounding box center [538, 153] width 274 height 28
click at [401, 137] on input "b. The ScrumMaster should tell the Product Owner to wait until the next sprint …" at bounding box center [401, 133] width 0 height 5
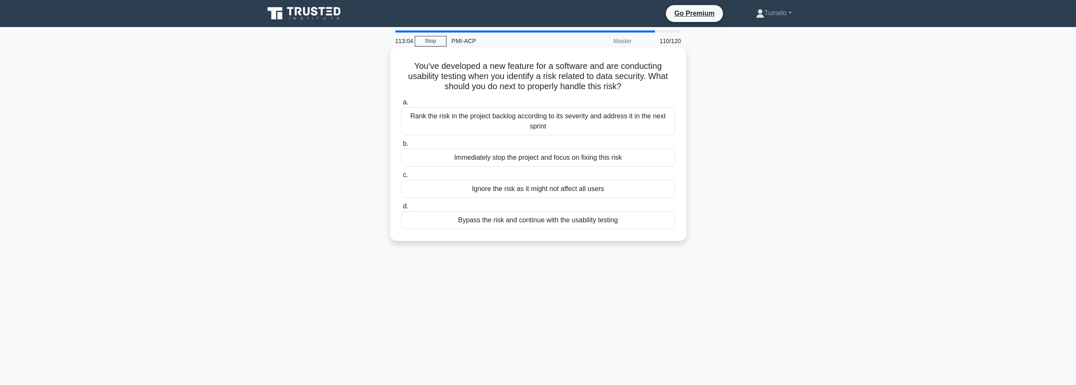
click at [542, 120] on div "Rank the risk in the project backlog according to its severity and address it i…" at bounding box center [538, 121] width 274 height 28
click at [401, 105] on input "a. Rank the risk in the project backlog according to its severity and address i…" at bounding box center [401, 102] width 0 height 5
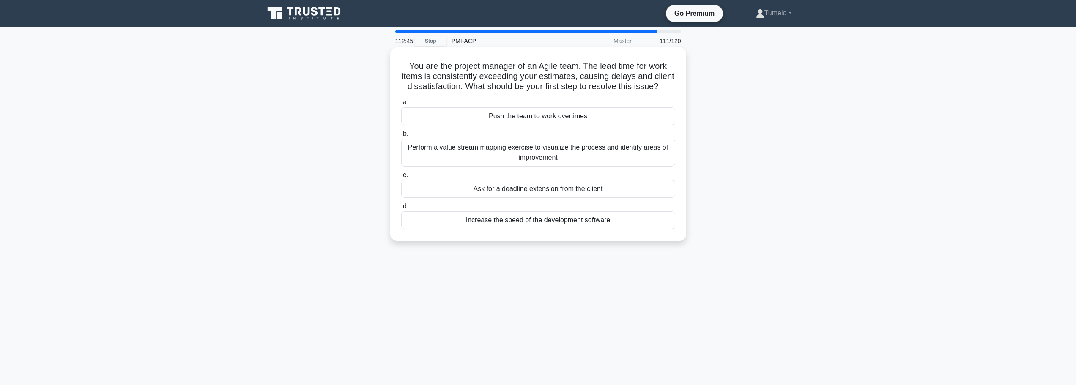
click at [493, 165] on div "Perform a value stream mapping exercise to visualize the process and identify a…" at bounding box center [538, 153] width 274 height 28
click at [401, 137] on input "b. Perform a value stream mapping exercise to visualize the process and identif…" at bounding box center [401, 133] width 0 height 5
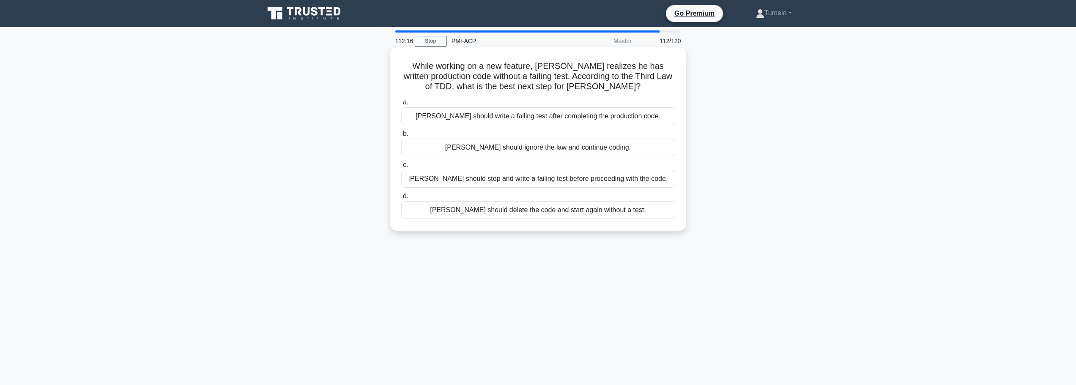
click at [525, 180] on div "Peter should stop and write a failing test before proceeding with the code." at bounding box center [538, 179] width 274 height 18
click at [401, 168] on input "c. Peter should stop and write a failing test before proceeding with the code." at bounding box center [401, 164] width 0 height 5
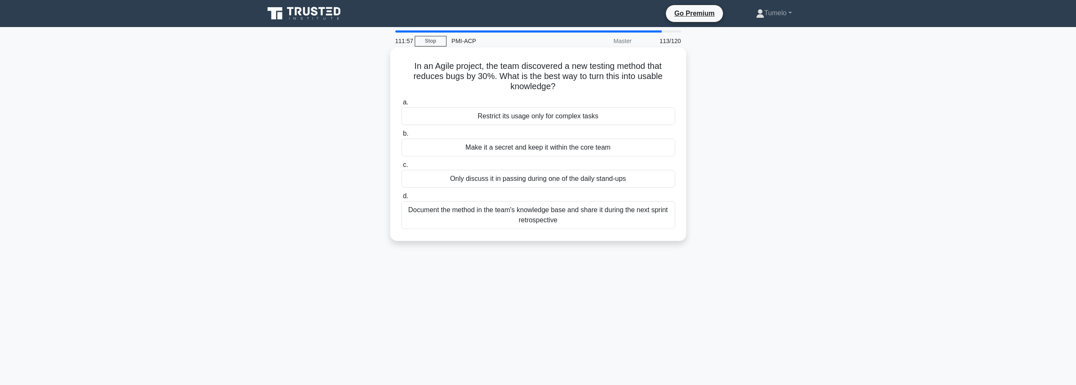
click at [474, 215] on div "Document the method in the team's knowledge base and share it during the next s…" at bounding box center [538, 215] width 274 height 28
click at [401, 199] on input "d. Document the method in the team's knowledge base and share it during the nex…" at bounding box center [401, 196] width 0 height 5
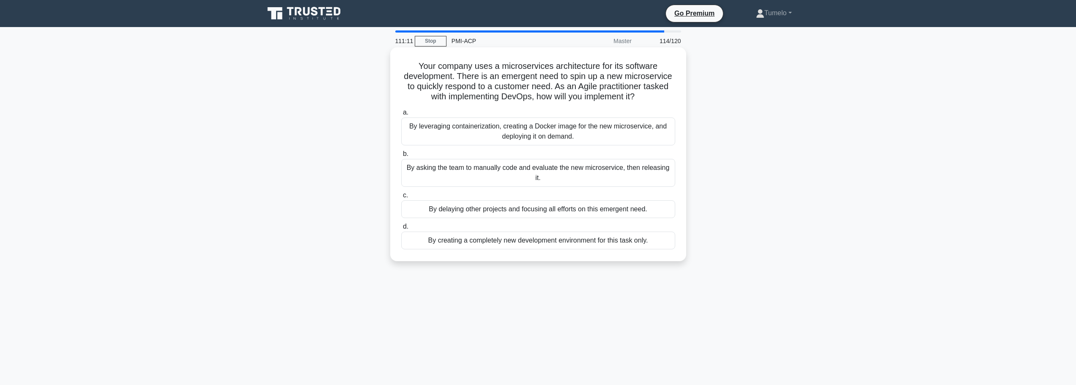
click at [547, 138] on div "By leveraging containerization, creating a Docker image for the new microservic…" at bounding box center [538, 132] width 274 height 28
click at [401, 115] on input "a. By leveraging containerization, creating a Docker image for the new microser…" at bounding box center [401, 112] width 0 height 5
click at [512, 134] on div "Introduce a guideline and ensure that updating the documentation becomes part o…" at bounding box center [538, 132] width 274 height 28
click at [401, 115] on input "a. Introduce a guideline and ensure that updating the documentation becomes par…" at bounding box center [401, 112] width 0 height 5
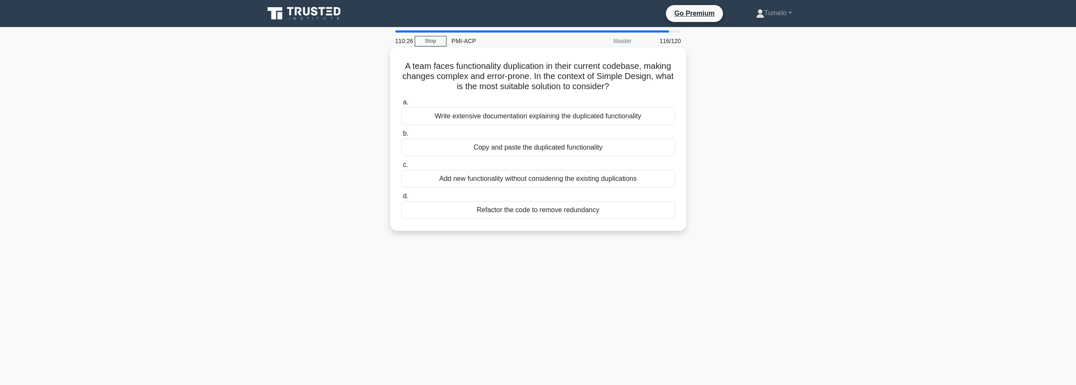
click at [518, 212] on div "Refactor the code to remove redundancy" at bounding box center [538, 210] width 274 height 18
click at [401, 199] on input "d. Refactor the code to remove redundancy" at bounding box center [401, 196] width 0 height 5
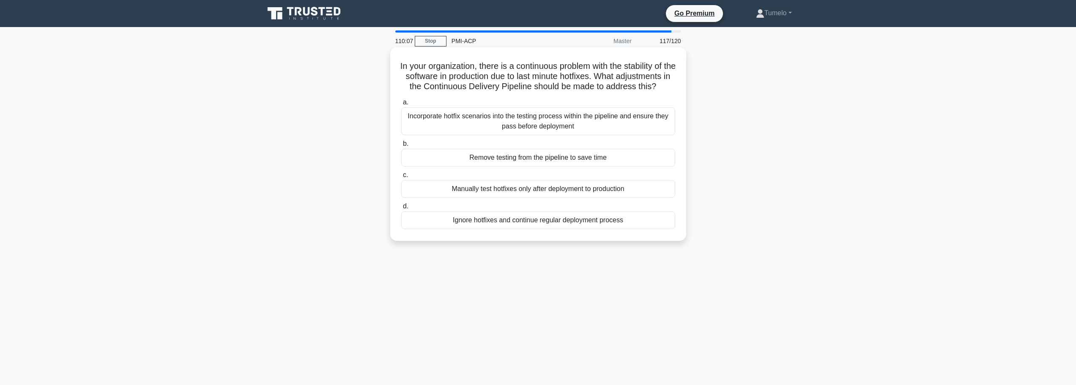
click at [581, 135] on div "Incorporate hotfix scenarios into the testing process within the pipeline and e…" at bounding box center [538, 121] width 274 height 28
click at [401, 105] on input "a. Incorporate hotfix scenarios into the testing process within the pipeline an…" at bounding box center [401, 102] width 0 height 5
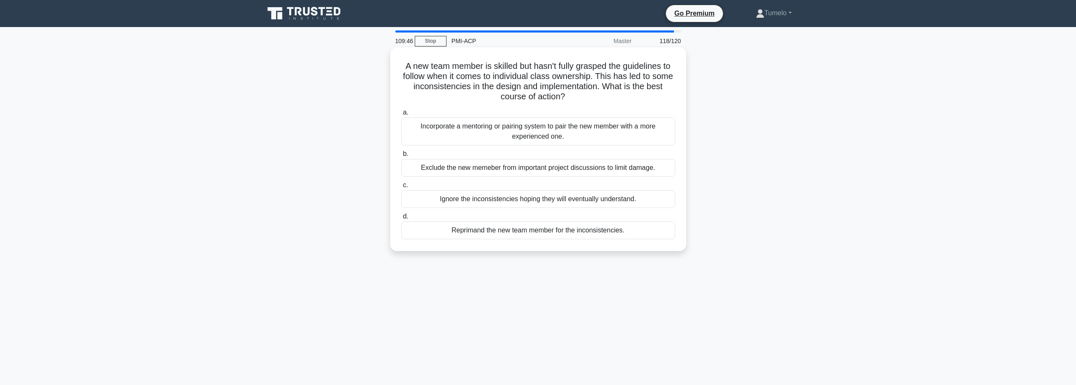
click at [578, 136] on div "Incorporate a mentoring or pairing system to pair the new member with a more ex…" at bounding box center [538, 132] width 274 height 28
click at [401, 115] on input "a. Incorporate a mentoring or pairing system to pair the new member with a more…" at bounding box center [401, 112] width 0 height 5
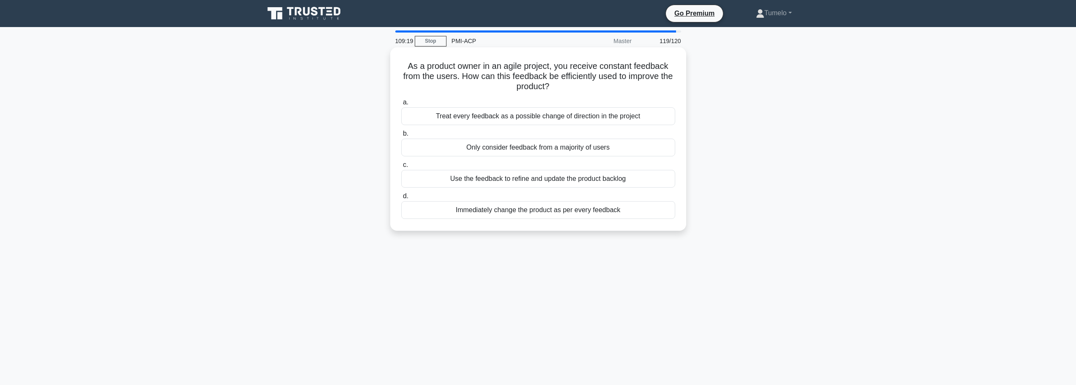
click at [568, 181] on div "Use the feedback to refine and update the product backlog" at bounding box center [538, 179] width 274 height 18
click at [401, 168] on input "c. Use the feedback to refine and update the product backlog" at bounding box center [401, 164] width 0 height 5
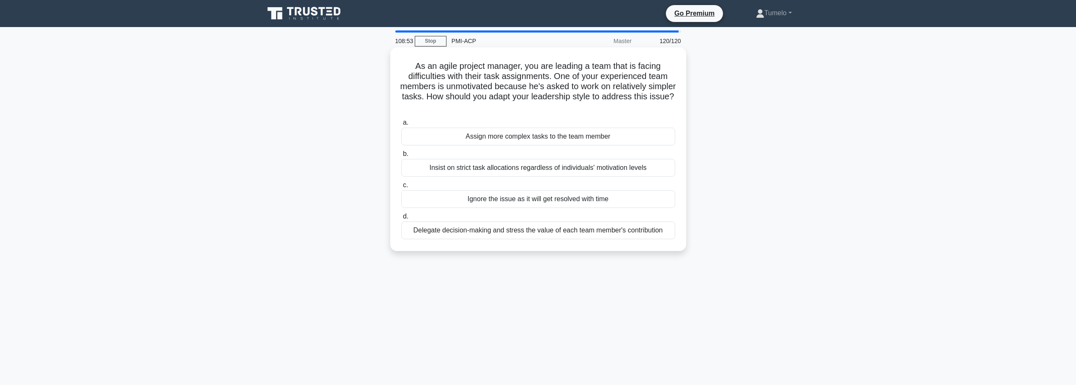
click at [509, 233] on div "Delegate decision-making and stress the value of each team member's contribution" at bounding box center [538, 231] width 274 height 18
click at [401, 219] on input "d. Delegate decision-making and stress the value of each team member's contribu…" at bounding box center [401, 216] width 0 height 5
